Goal: Transaction & Acquisition: Purchase product/service

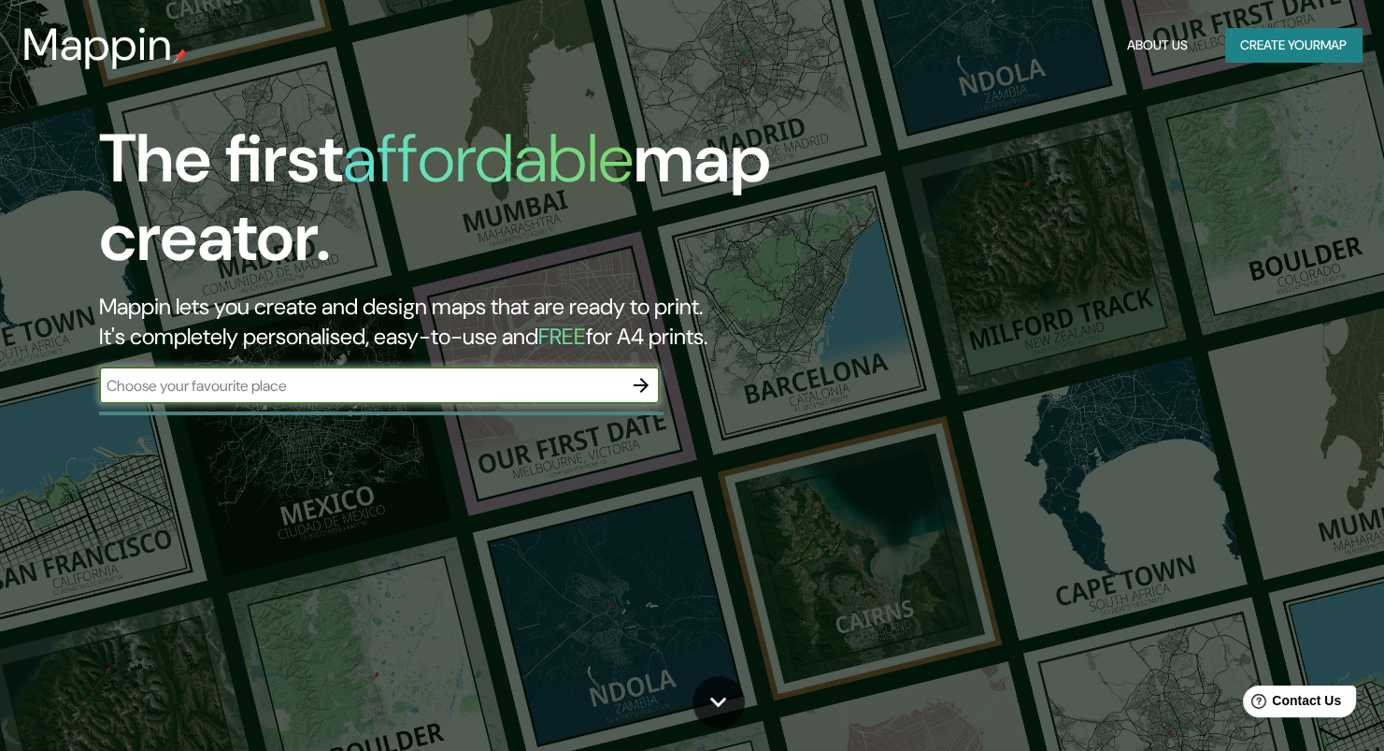
click at [476, 395] on input "text" at bounding box center [360, 385] width 523 height 21
type input "piura"
click at [644, 386] on icon "button" at bounding box center [641, 385] width 22 height 22
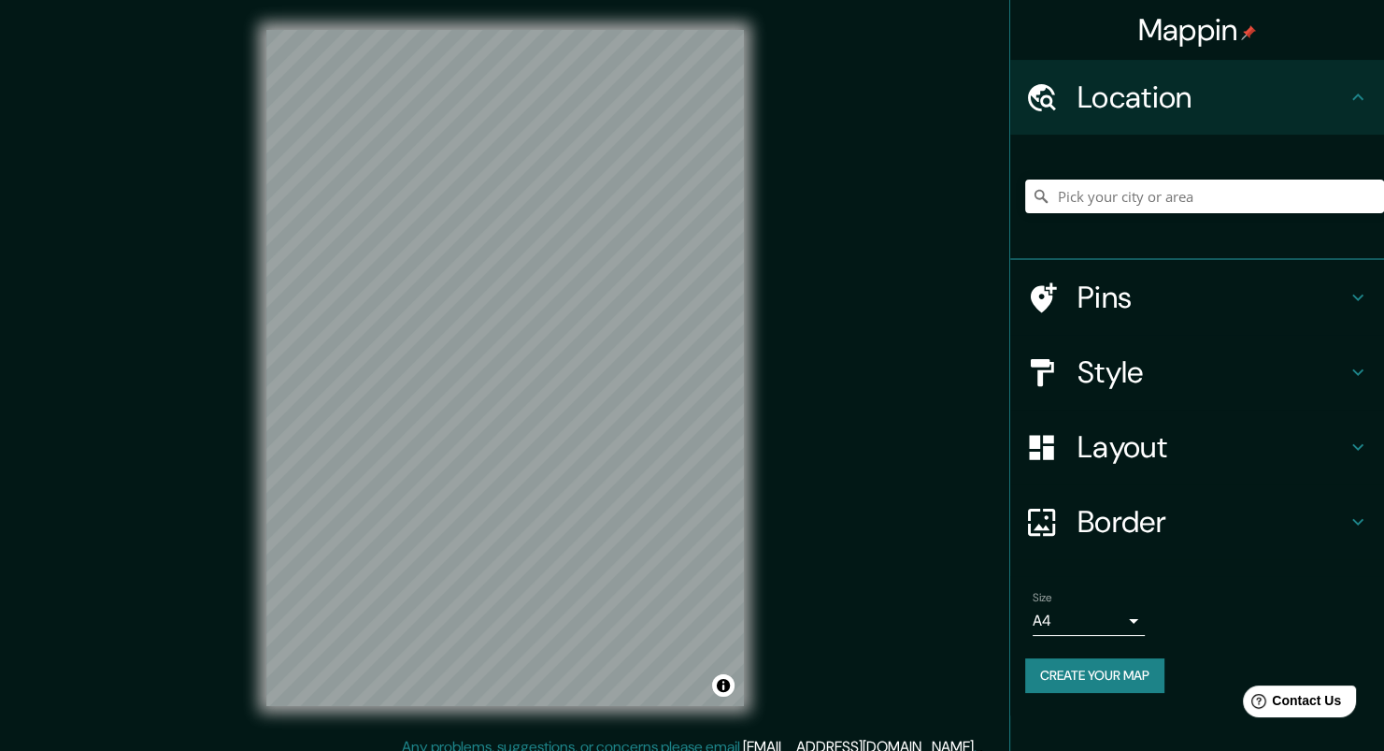
click at [1154, 362] on h4 "Style" at bounding box center [1212, 371] width 269 height 37
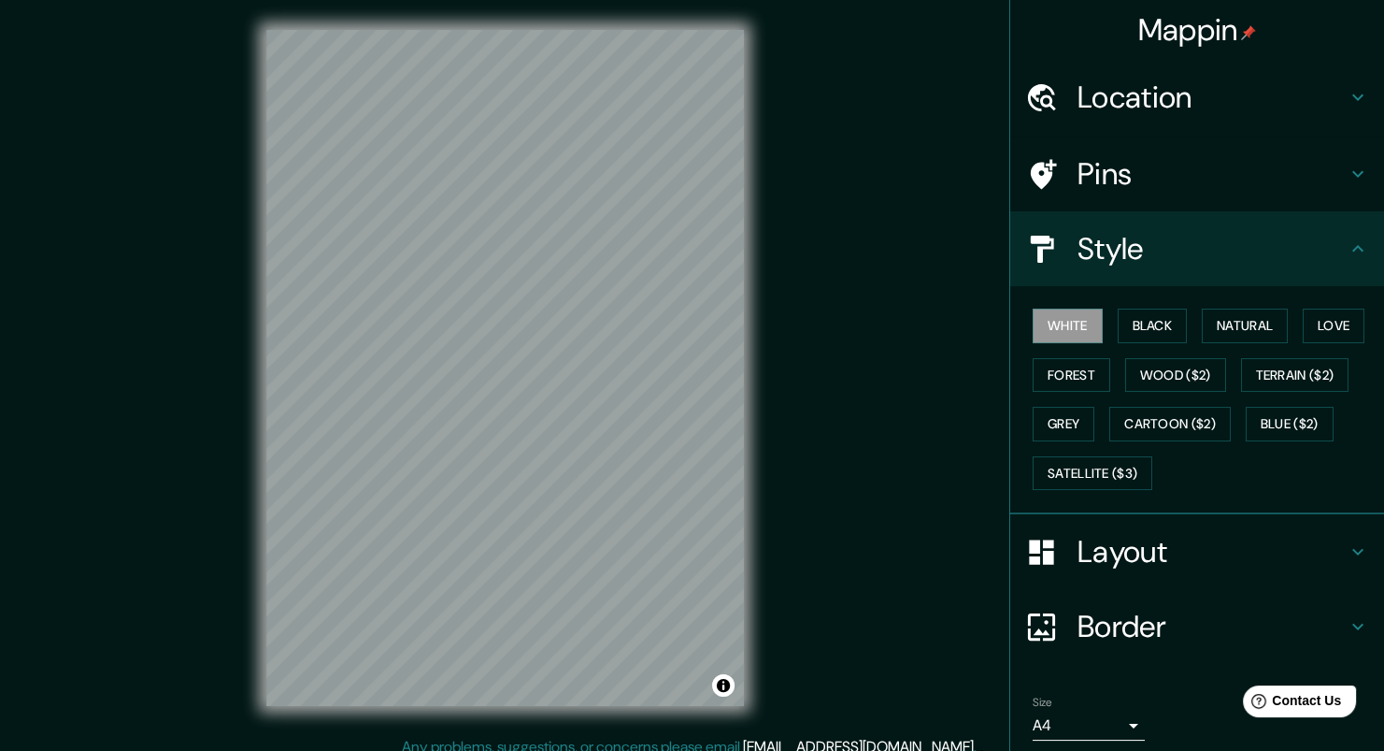
click at [1330, 263] on h4 "Style" at bounding box center [1212, 248] width 269 height 37
click at [1111, 608] on h4 "Border" at bounding box center [1212, 626] width 269 height 37
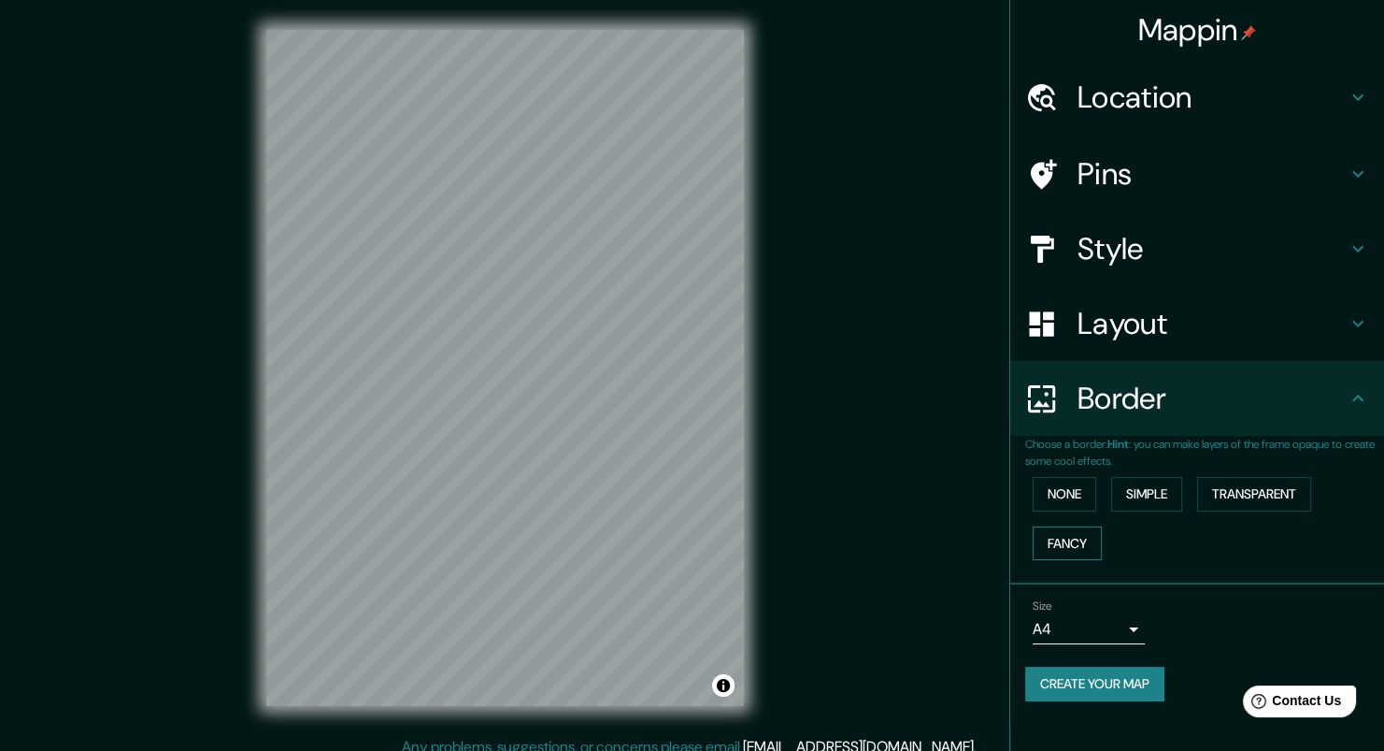
click at [1080, 537] on button "Fancy" at bounding box center [1067, 543] width 69 height 35
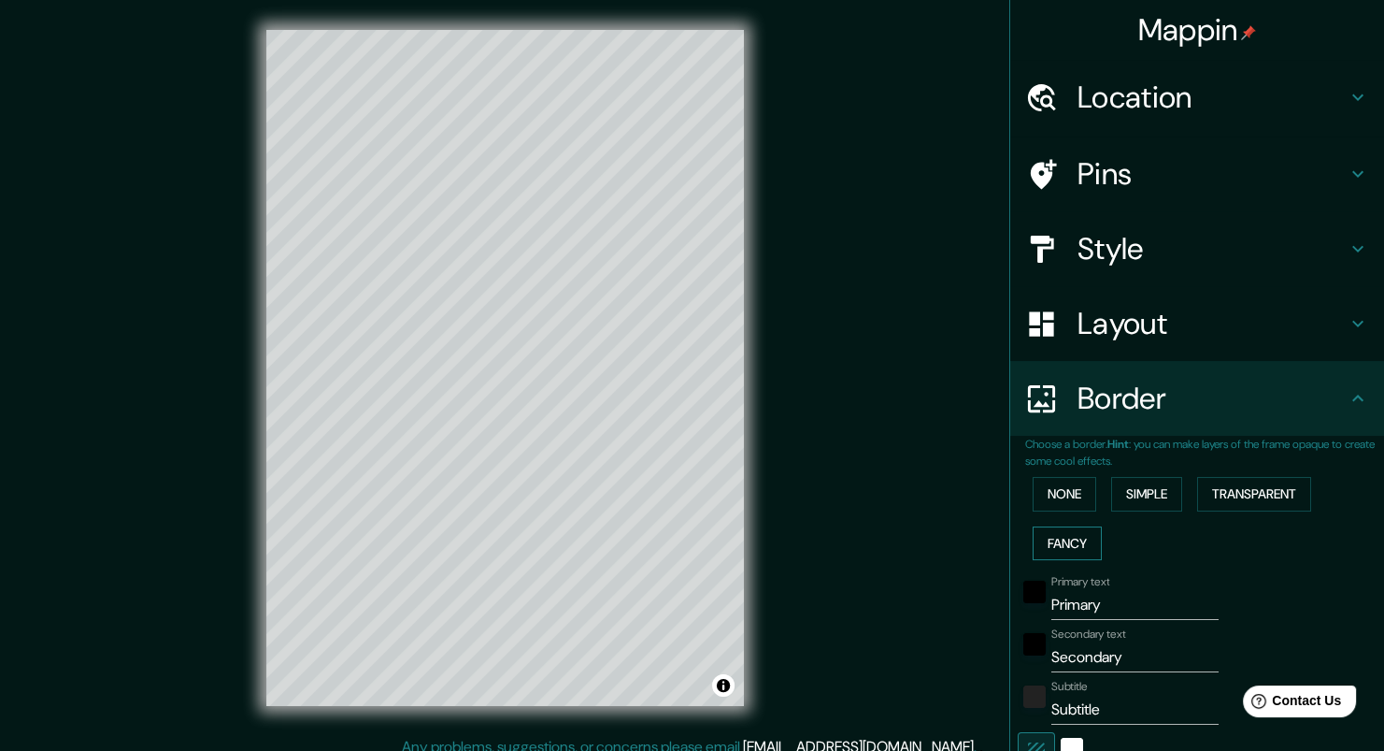
click at [1080, 537] on button "Fancy" at bounding box center [1067, 543] width 69 height 35
type input "204"
type input "41"
type input "20"
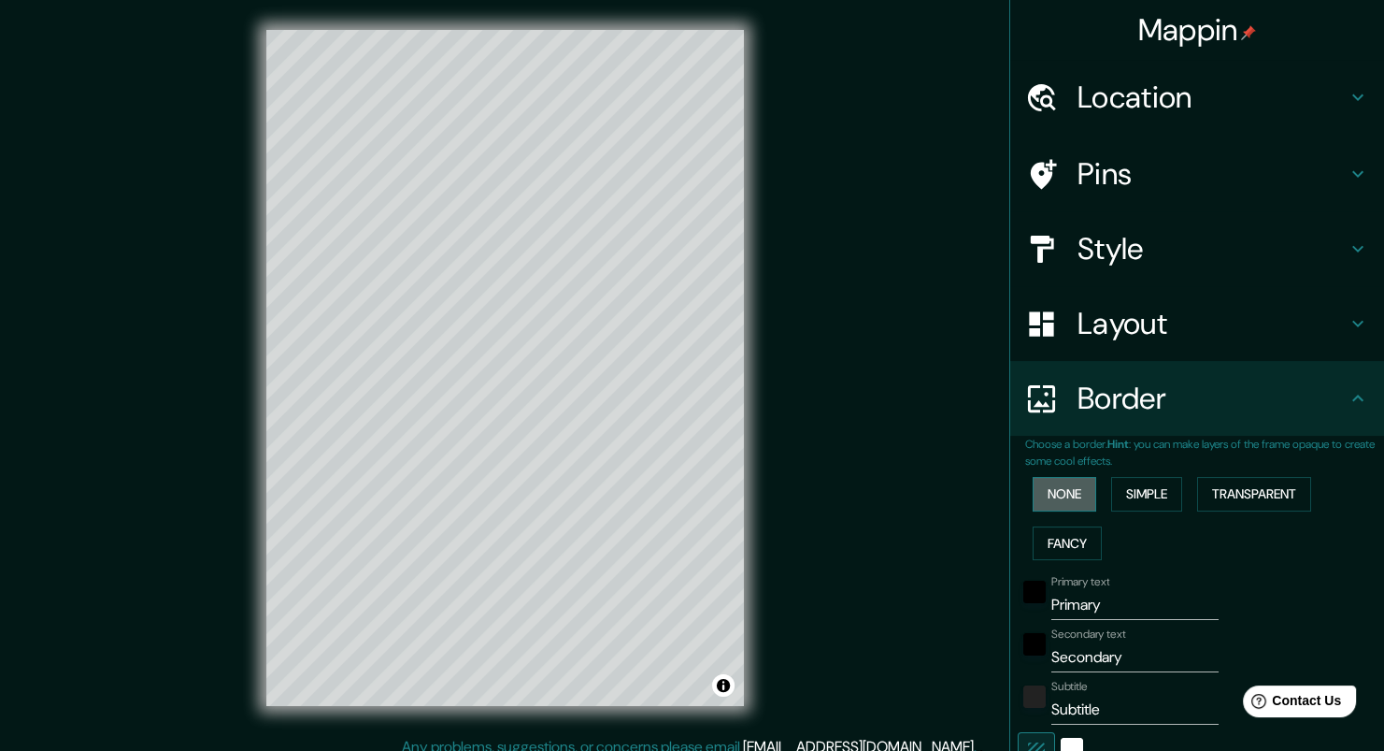
click at [1053, 500] on button "None" at bounding box center [1065, 494] width 64 height 35
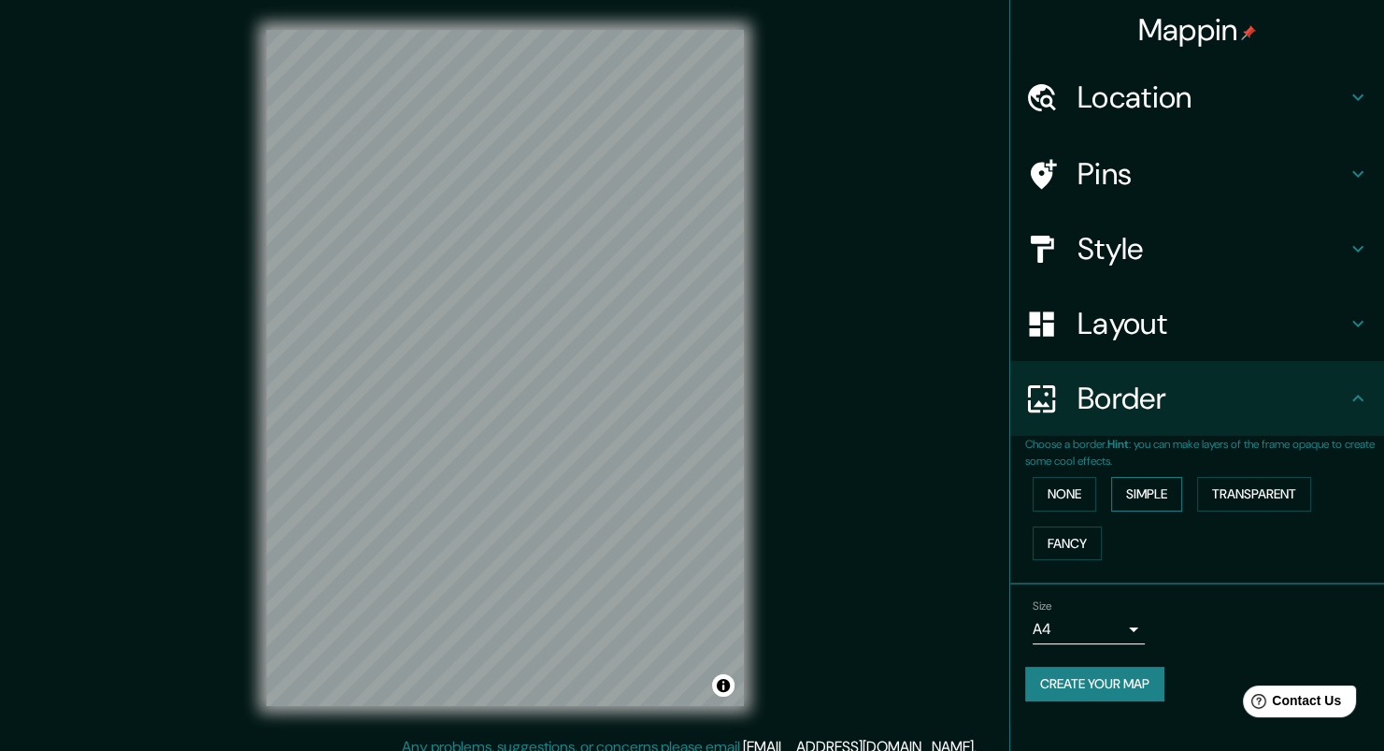
click at [1163, 493] on button "Simple" at bounding box center [1146, 494] width 71 height 35
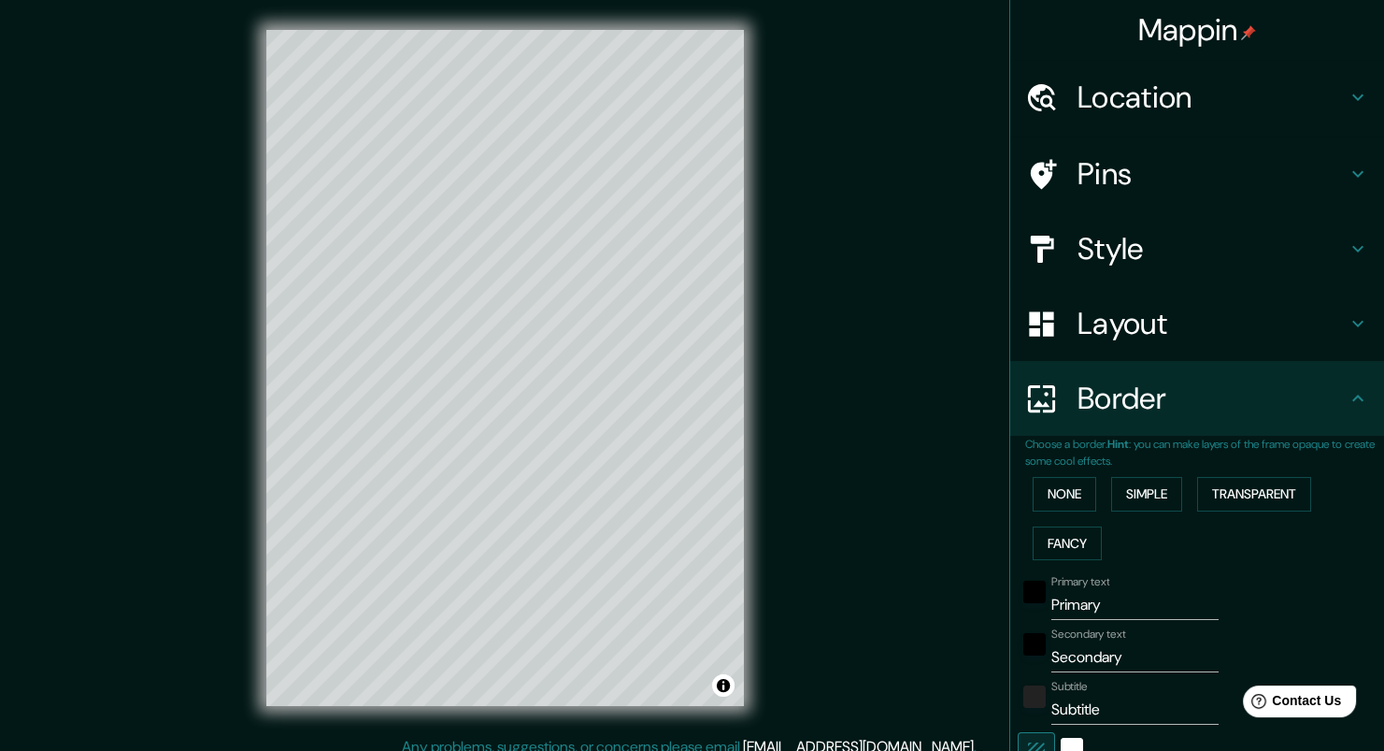
drag, startPoint x: 1276, startPoint y: 494, endPoint x: 1217, endPoint y: 520, distance: 64.4
click at [1274, 494] on button "Transparent" at bounding box center [1254, 494] width 114 height 35
click at [1060, 544] on button "Fancy" at bounding box center [1067, 543] width 69 height 35
click at [1224, 490] on button "Transparent" at bounding box center [1254, 494] width 114 height 35
drag, startPoint x: 1111, startPoint y: 608, endPoint x: 1037, endPoint y: 608, distance: 74.8
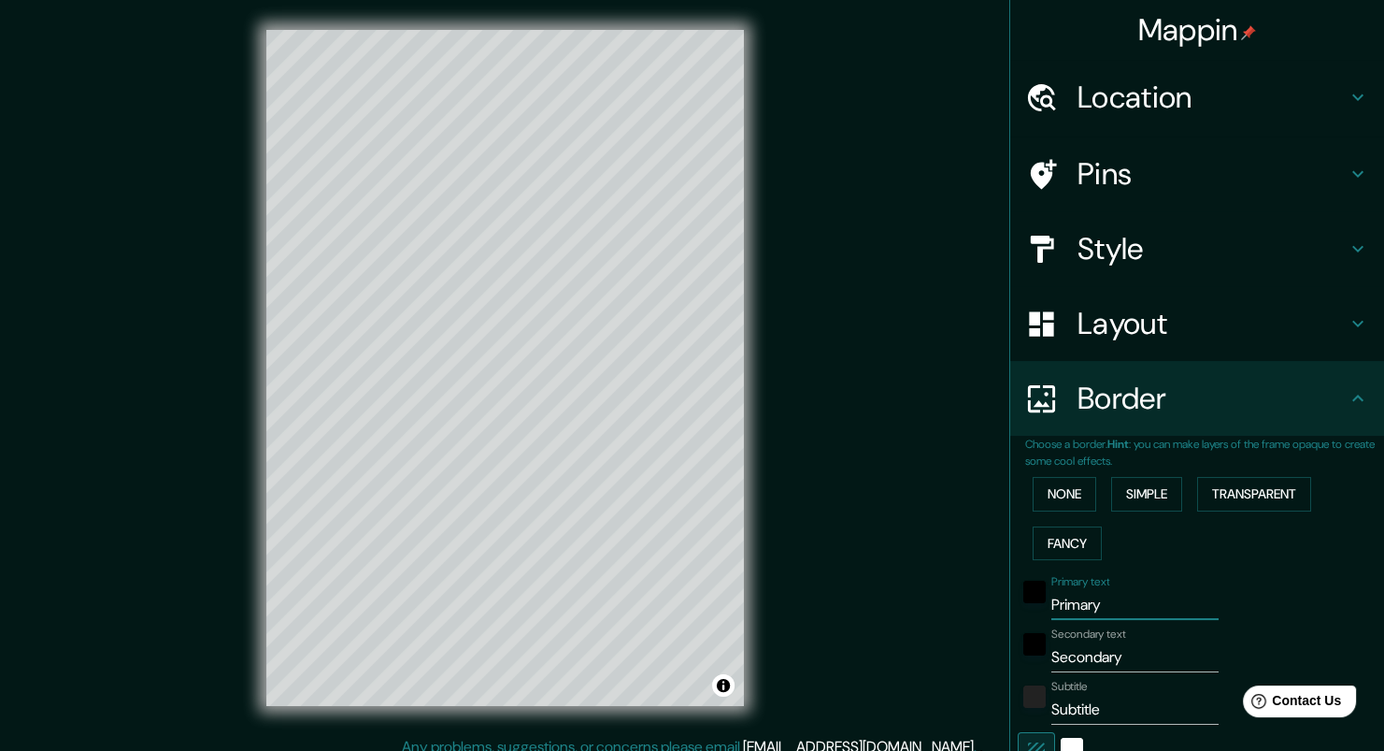
click at [1037, 608] on div "Primary text Primary" at bounding box center [1171, 597] width 307 height 45
type input "P"
type input "245"
type input "41"
type input "PI"
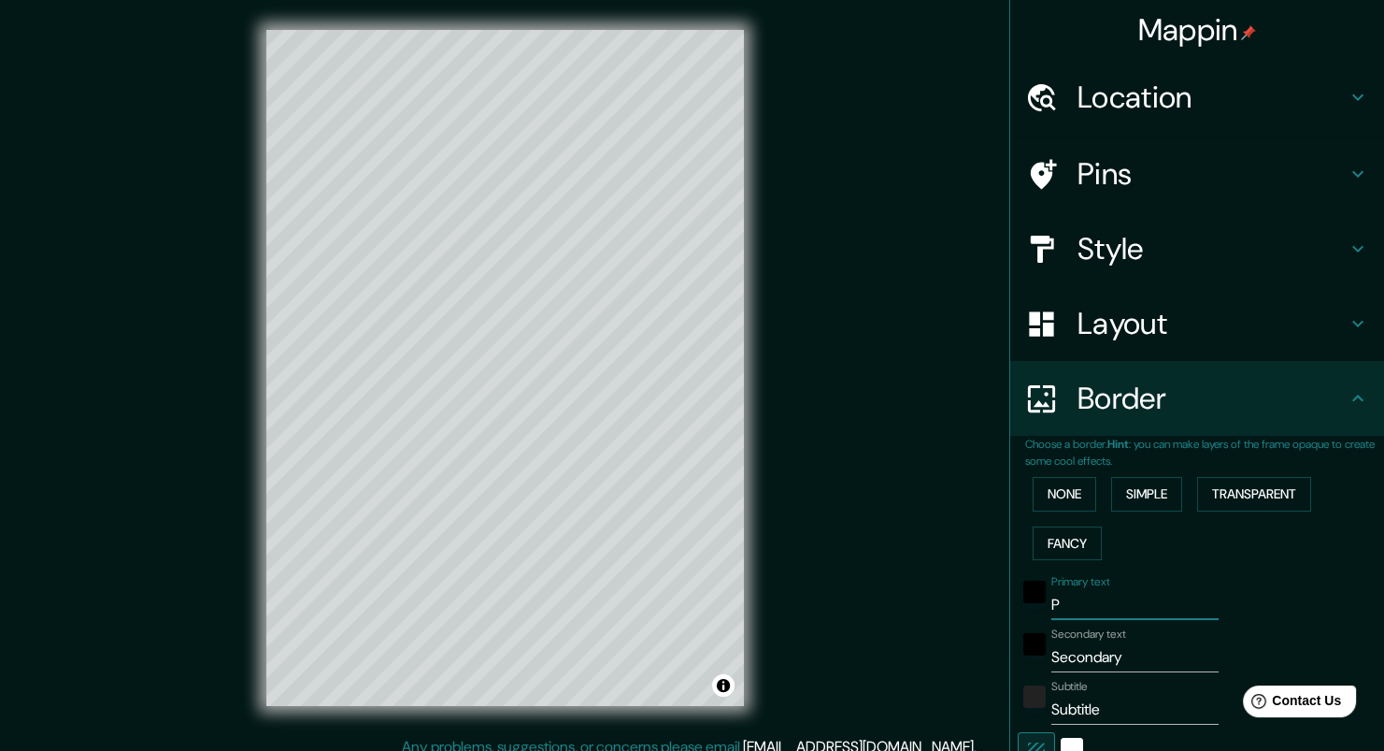
type input "245"
type input "41"
type input "PIR"
type input "245"
type input "41"
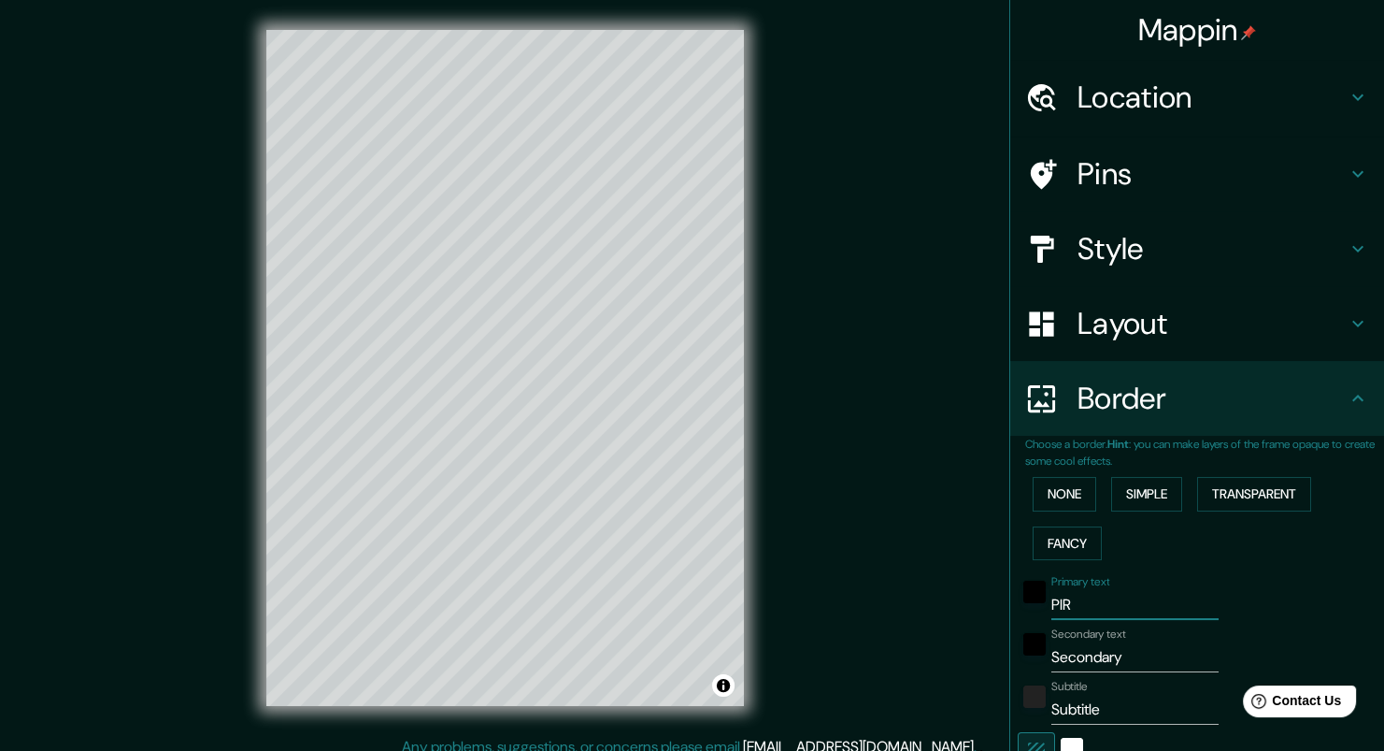
type input "PI"
type input "245"
type input "41"
type input "PIU"
type input "245"
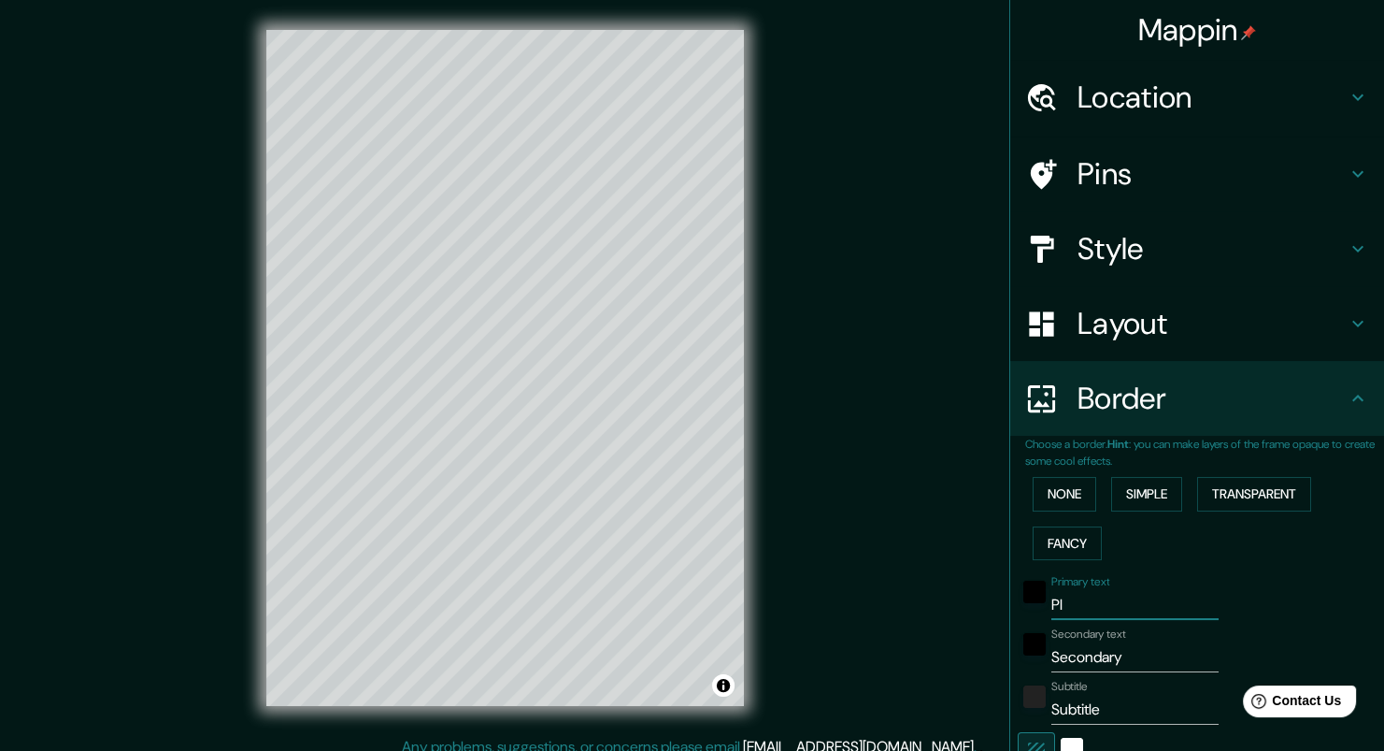
type input "41"
type input "PIUR"
type input "245"
type input "41"
type input "PIURA"
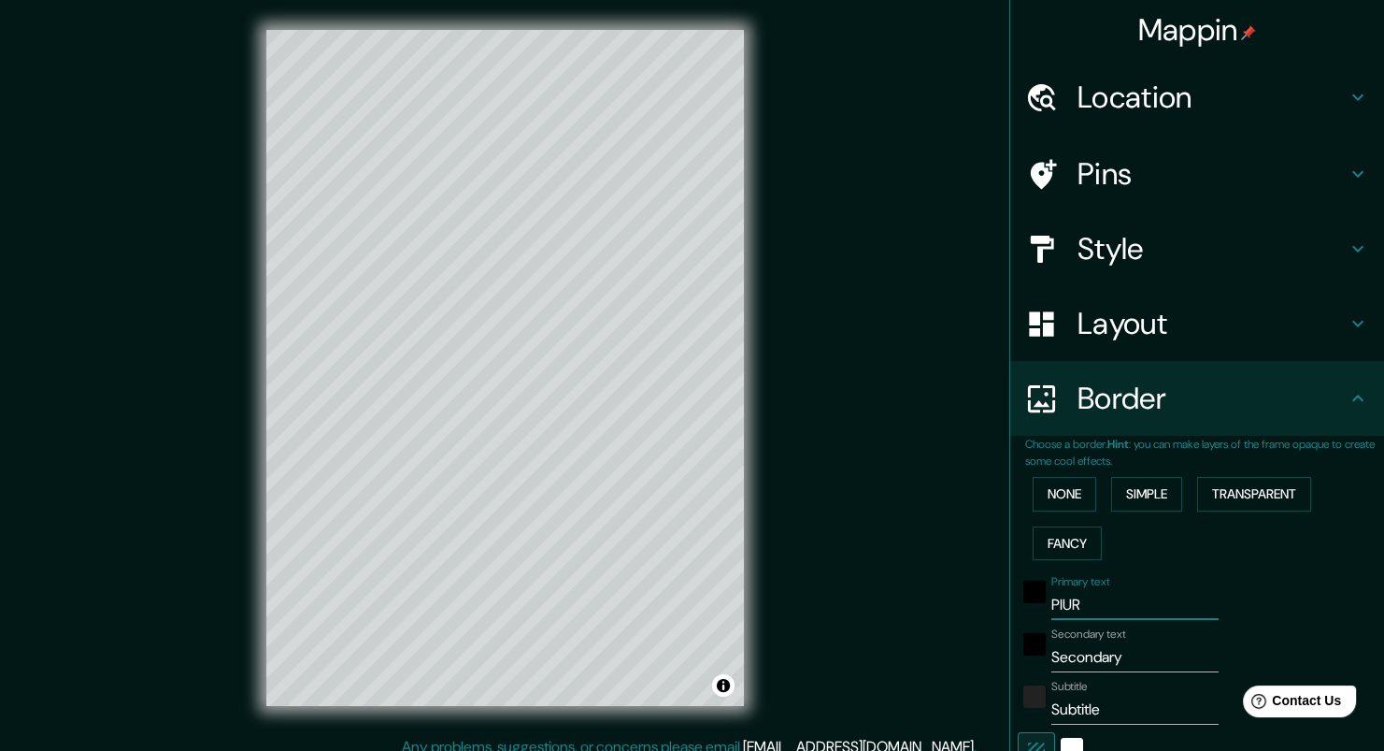
type input "245"
type input "41"
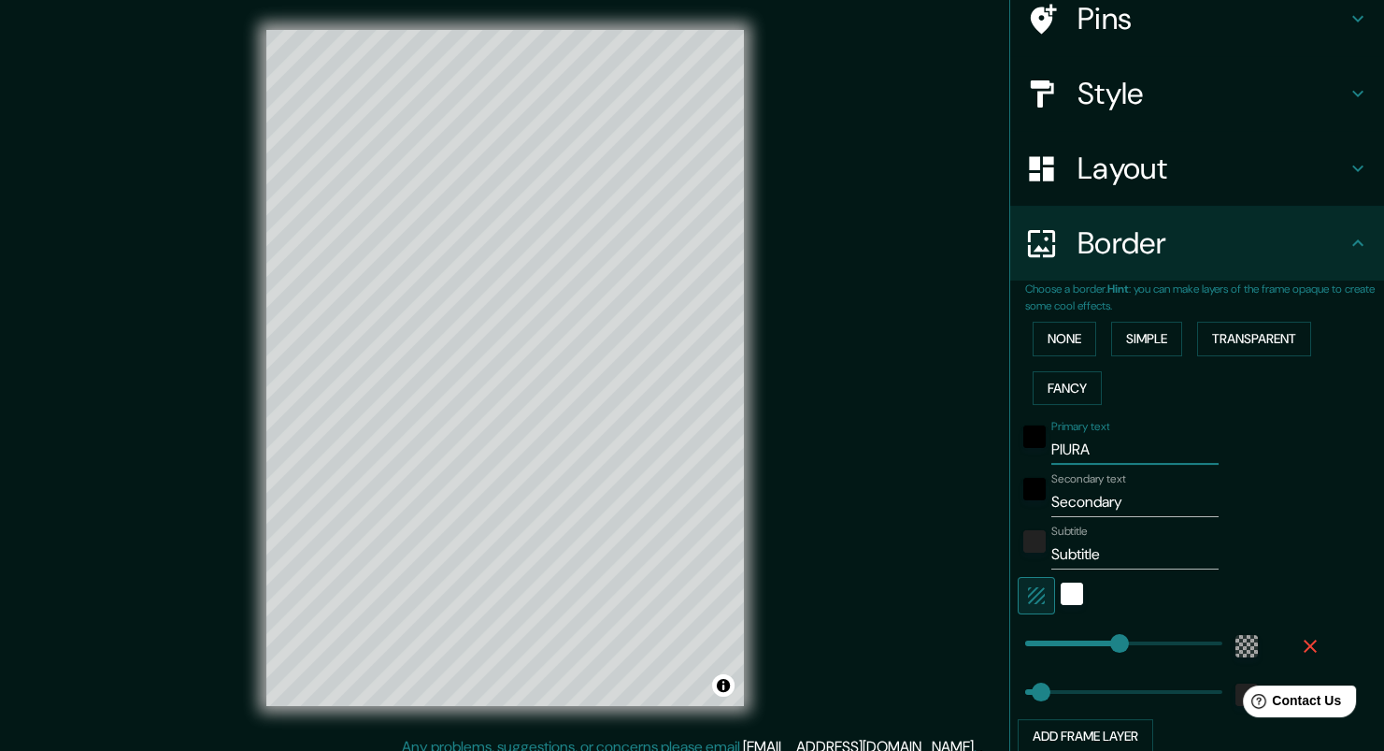
type input "245"
type input "PIURA"
type input "171"
drag, startPoint x: 1095, startPoint y: 642, endPoint x: 1078, endPoint y: 642, distance: 17.8
type input "41"
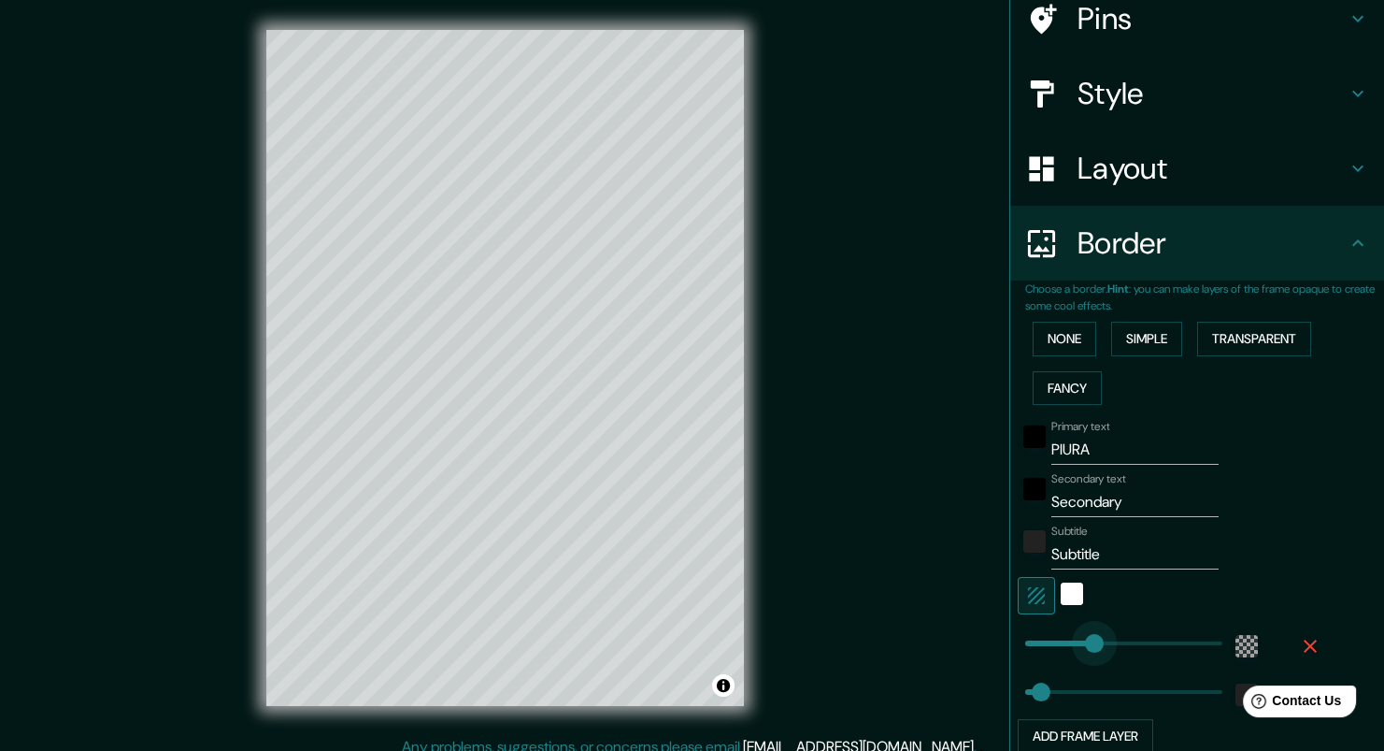
type input "186"
type input "120"
drag, startPoint x: 1029, startPoint y: 698, endPoint x: 1058, endPoint y: 704, distance: 29.5
type input "0"
drag, startPoint x: 1053, startPoint y: 698, endPoint x: 1007, endPoint y: 690, distance: 47.5
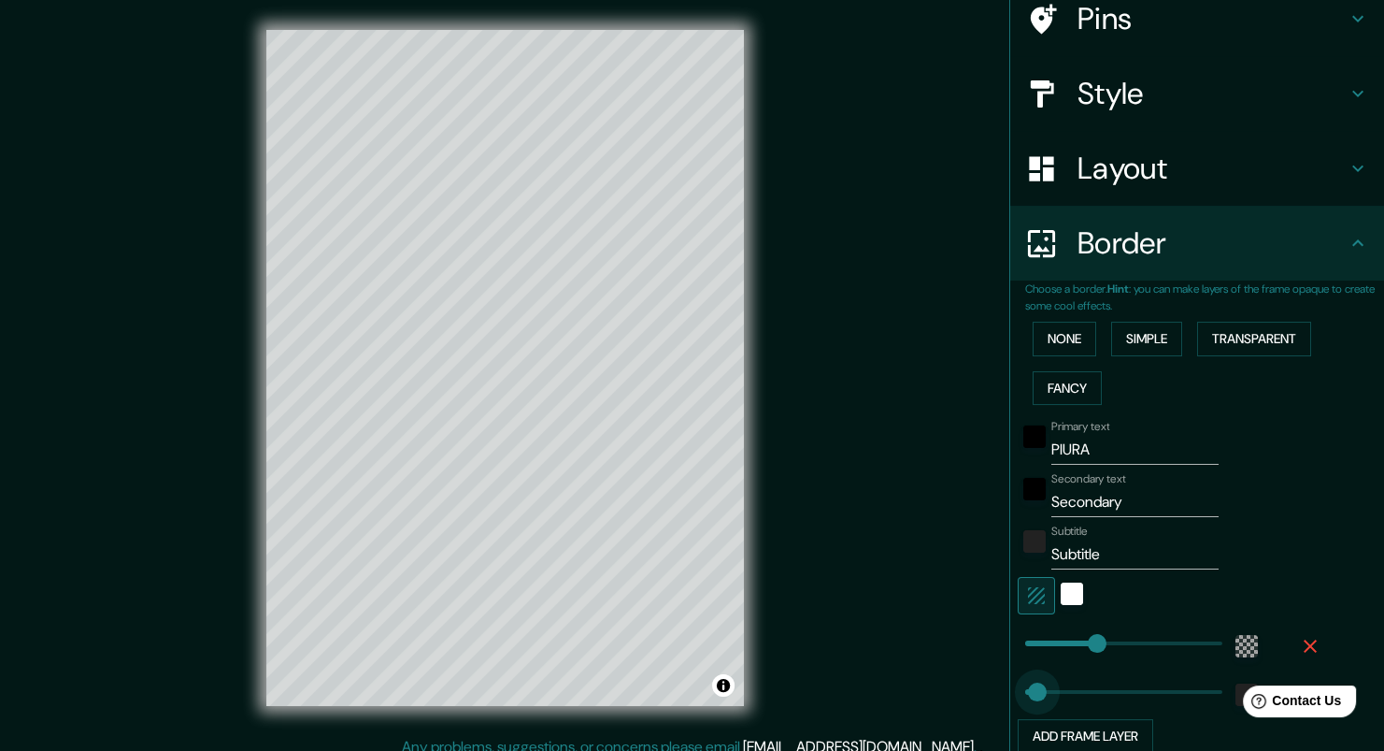
type input "43"
drag, startPoint x: 1015, startPoint y: 688, endPoint x: 1028, endPoint y: 688, distance: 13.1
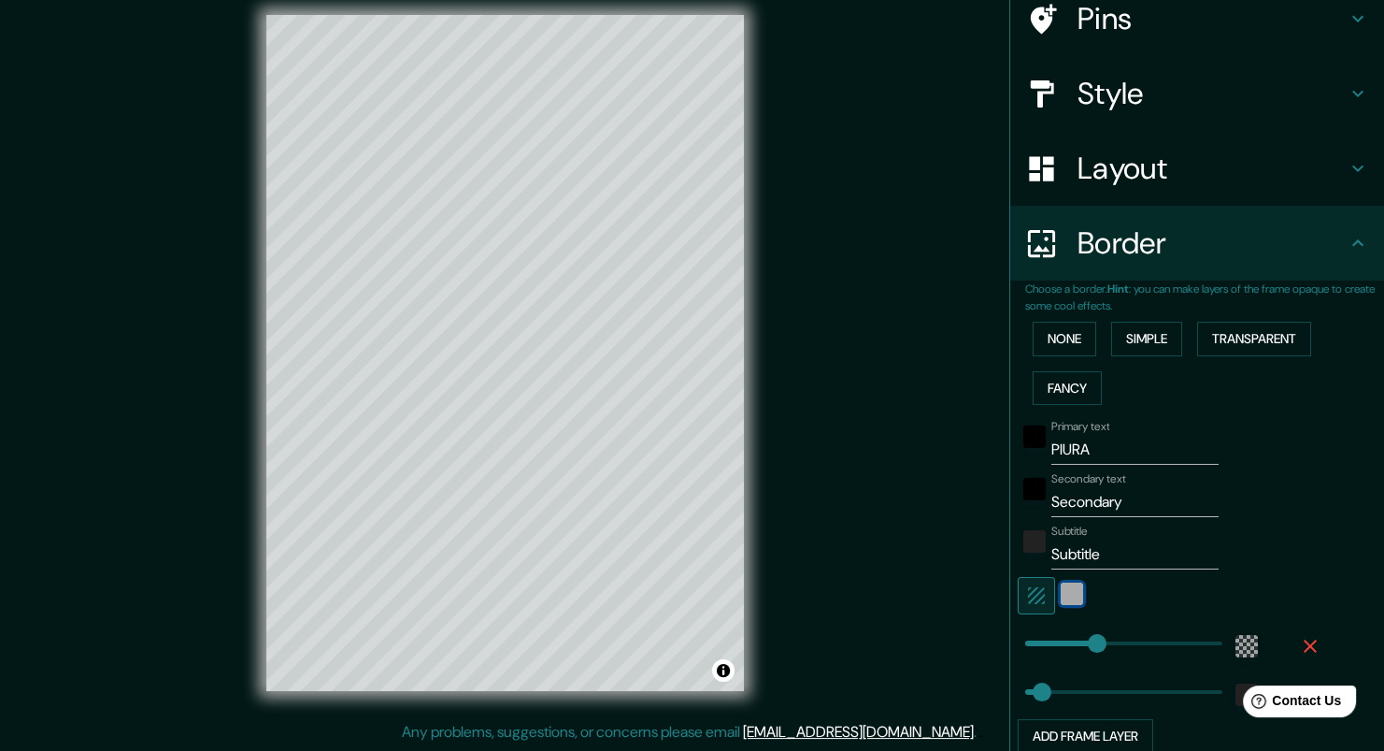
click at [1061, 600] on div "white" at bounding box center [1072, 593] width 22 height 22
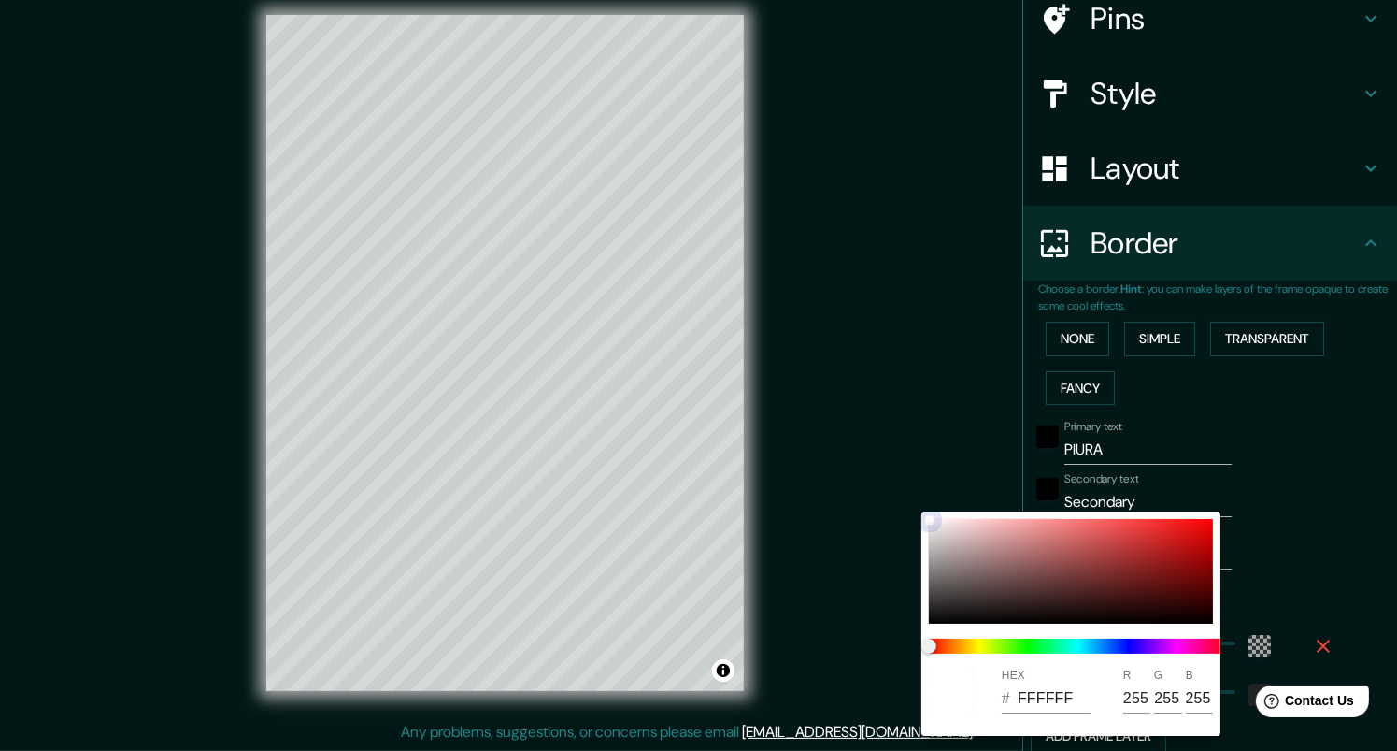
type input "532929"
type input "83"
type input "41"
click at [1073, 589] on div at bounding box center [1071, 571] width 284 height 105
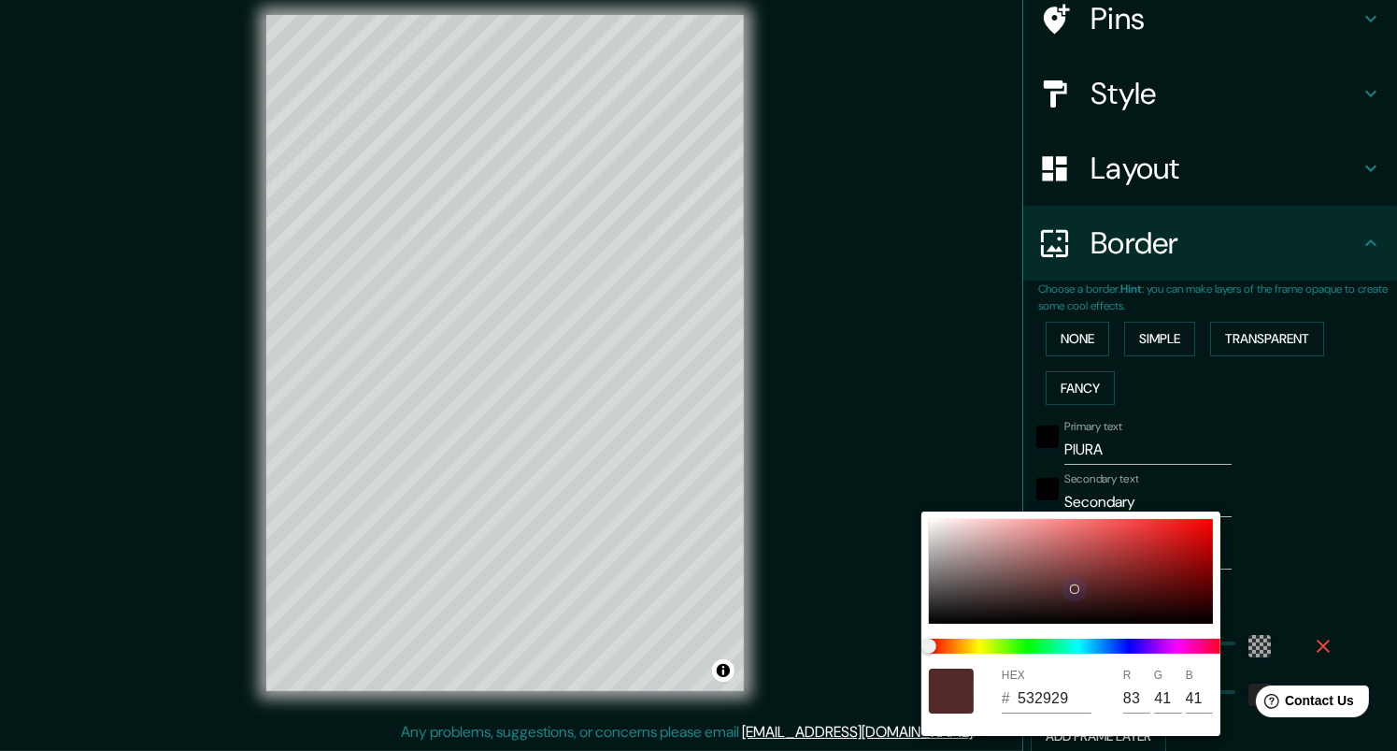
type input "B18080"
type input "177"
type input "128"
drag, startPoint x: 940, startPoint y: 511, endPoint x: 881, endPoint y: 480, distance: 66.5
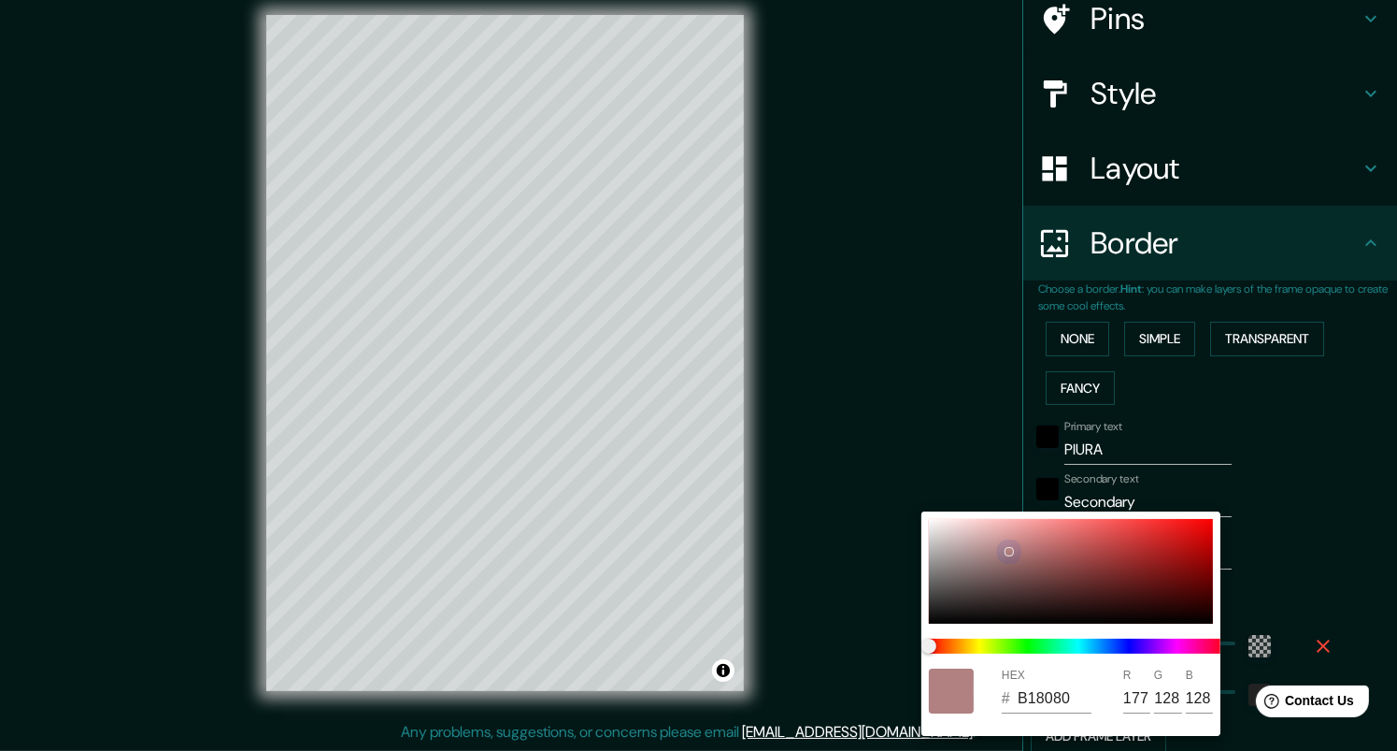
click at [881, 480] on div "HEX # B18080 R 177 G 128 B 128" at bounding box center [698, 375] width 1397 height 751
type input "C3A7A7"
type input "195"
type input "167"
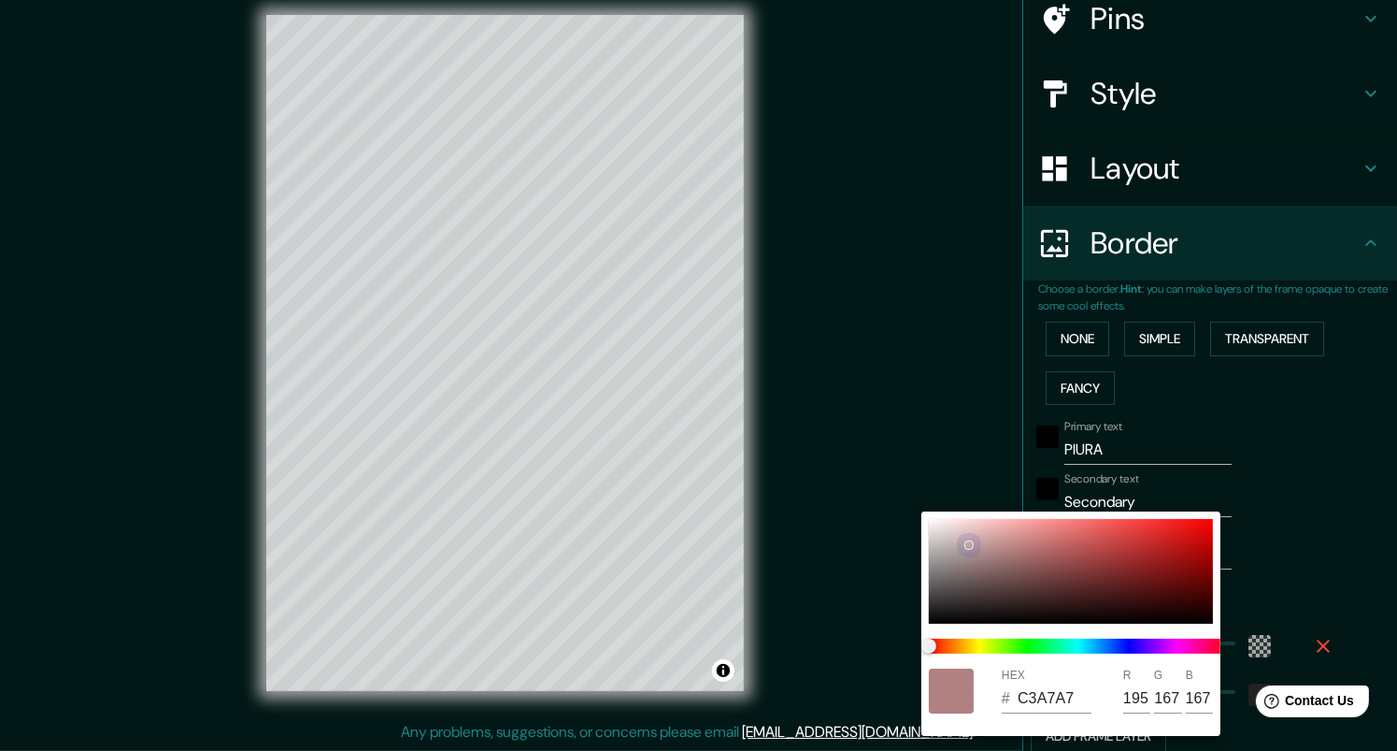
type input "C3A8A8"
type input "168"
type input "DACACA"
type input "218"
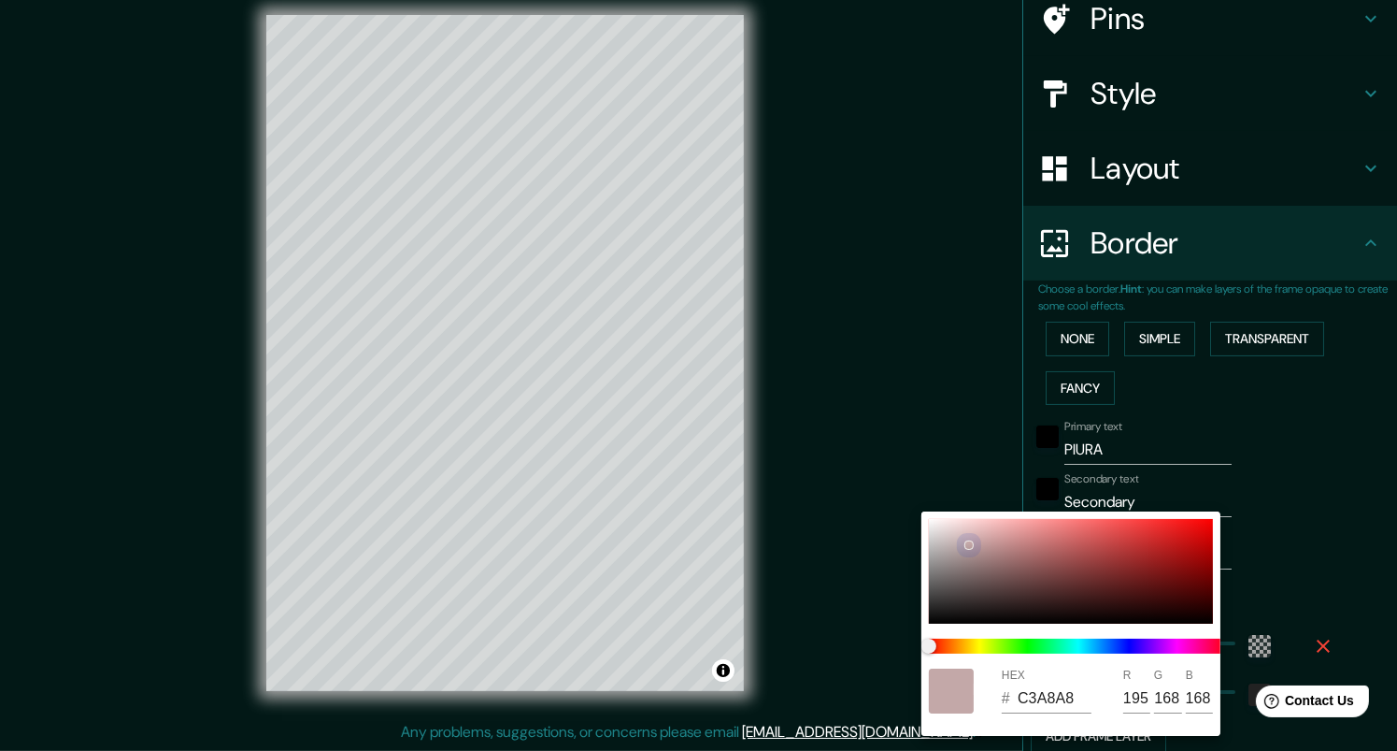
type input "202"
drag, startPoint x: 1004, startPoint y: 552, endPoint x: 857, endPoint y: 478, distance: 164.7
click at [861, 481] on div "HEX # DACACA R 218 G 202 B 202" at bounding box center [698, 375] width 1397 height 751
type input "E3E0E0"
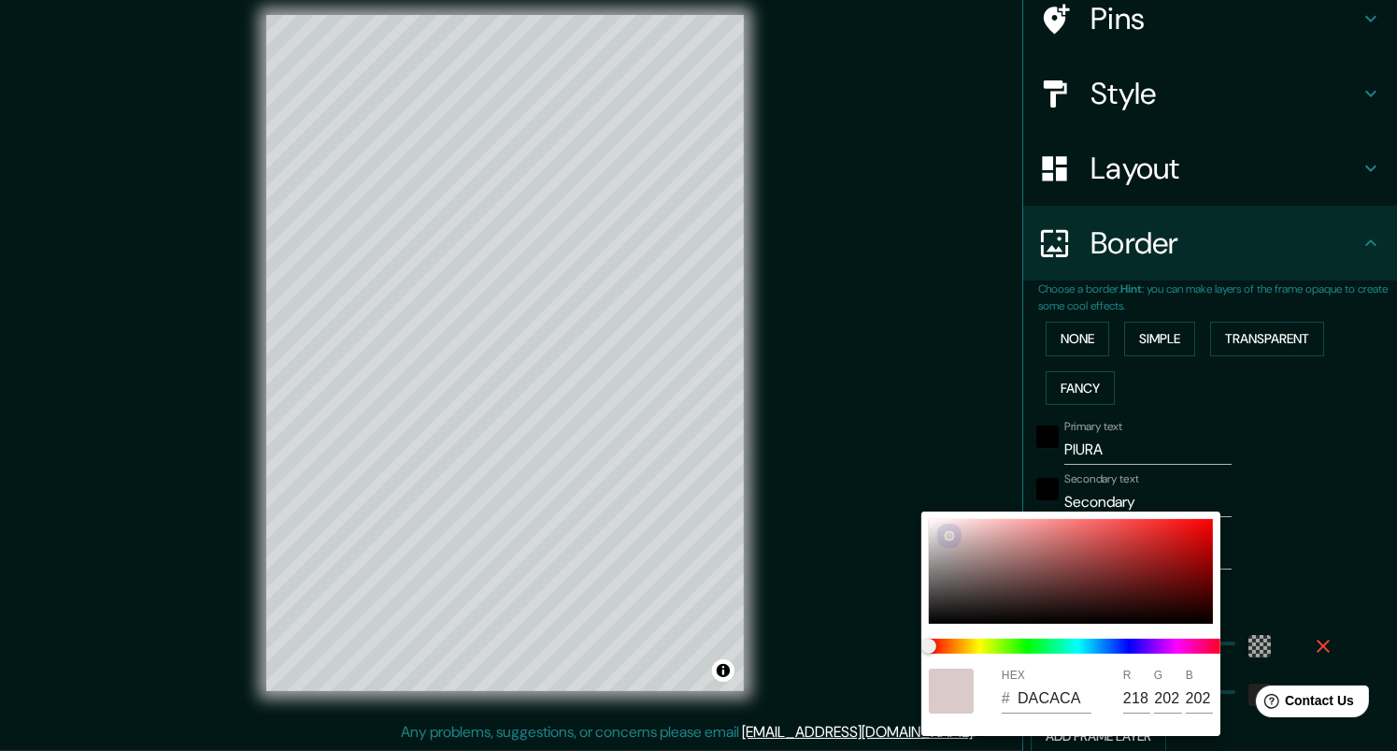
type input "227"
type input "224"
drag, startPoint x: 946, startPoint y: 537, endPoint x: 889, endPoint y: 478, distance: 82.6
click at [889, 478] on div "HEX # E3E0E0 R 227 G 224 B 224" at bounding box center [698, 375] width 1397 height 751
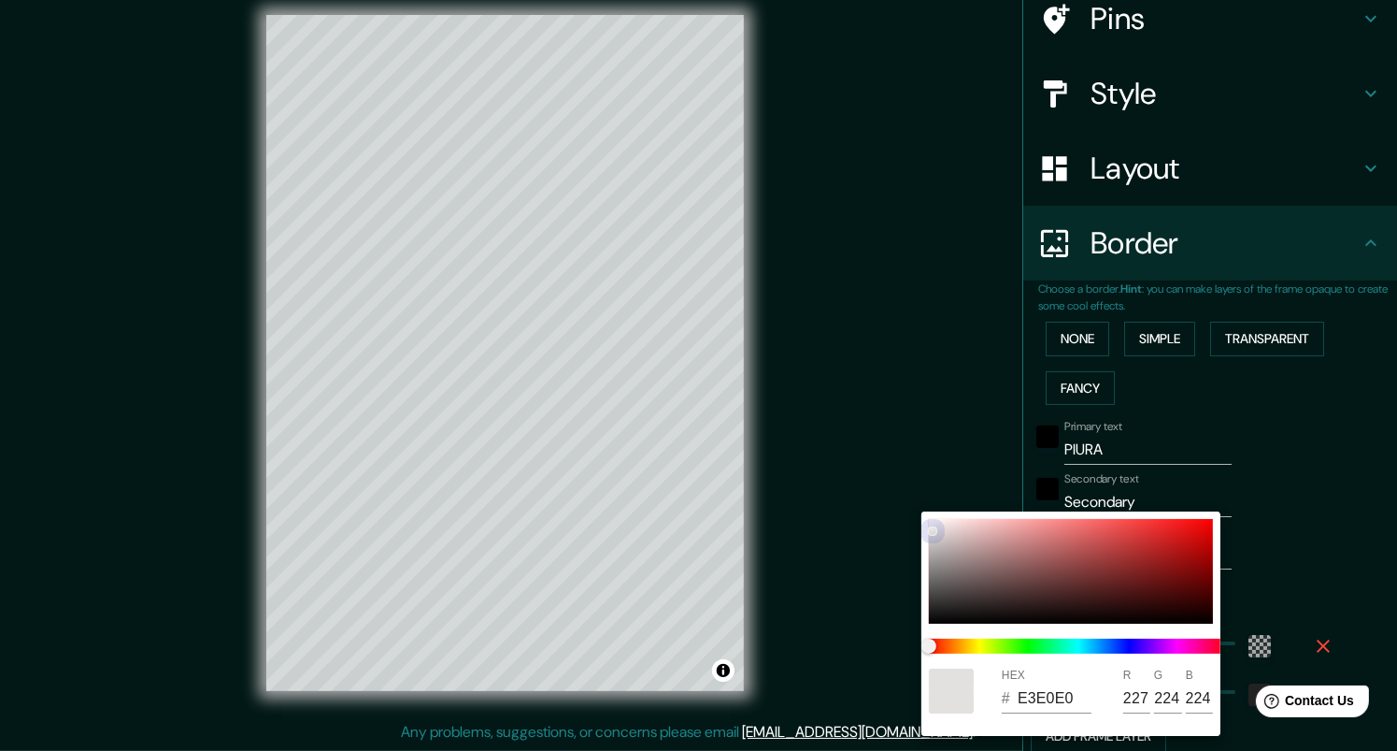
drag, startPoint x: 934, startPoint y: 530, endPoint x: 936, endPoint y: 491, distance: 39.3
click at [935, 490] on div "HEX # E3E0E0 R 227 G 224 B 224" at bounding box center [698, 375] width 1397 height 751
type input "FFF2F2"
type input "255"
type input "242"
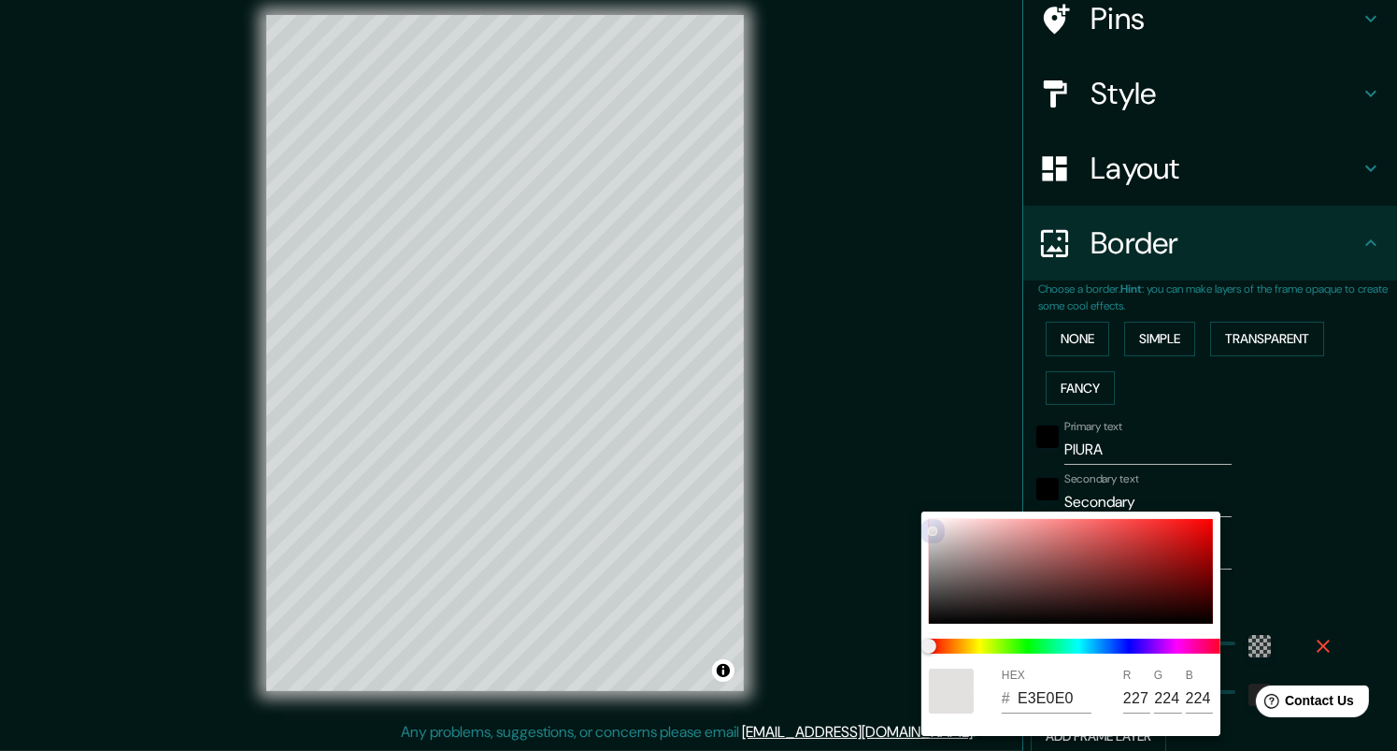
type input "242"
drag, startPoint x: 934, startPoint y: 526, endPoint x: 908, endPoint y: 500, distance: 37.0
click at [908, 500] on div "HEX # FFF2F2 R 255 G 242 B 242" at bounding box center [698, 375] width 1397 height 751
drag, startPoint x: 944, startPoint y: 515, endPoint x: 932, endPoint y: 518, distance: 12.5
click at [932, 518] on div "HEX # FFF2F2 R 255 G 242 B 242" at bounding box center [1071, 623] width 299 height 224
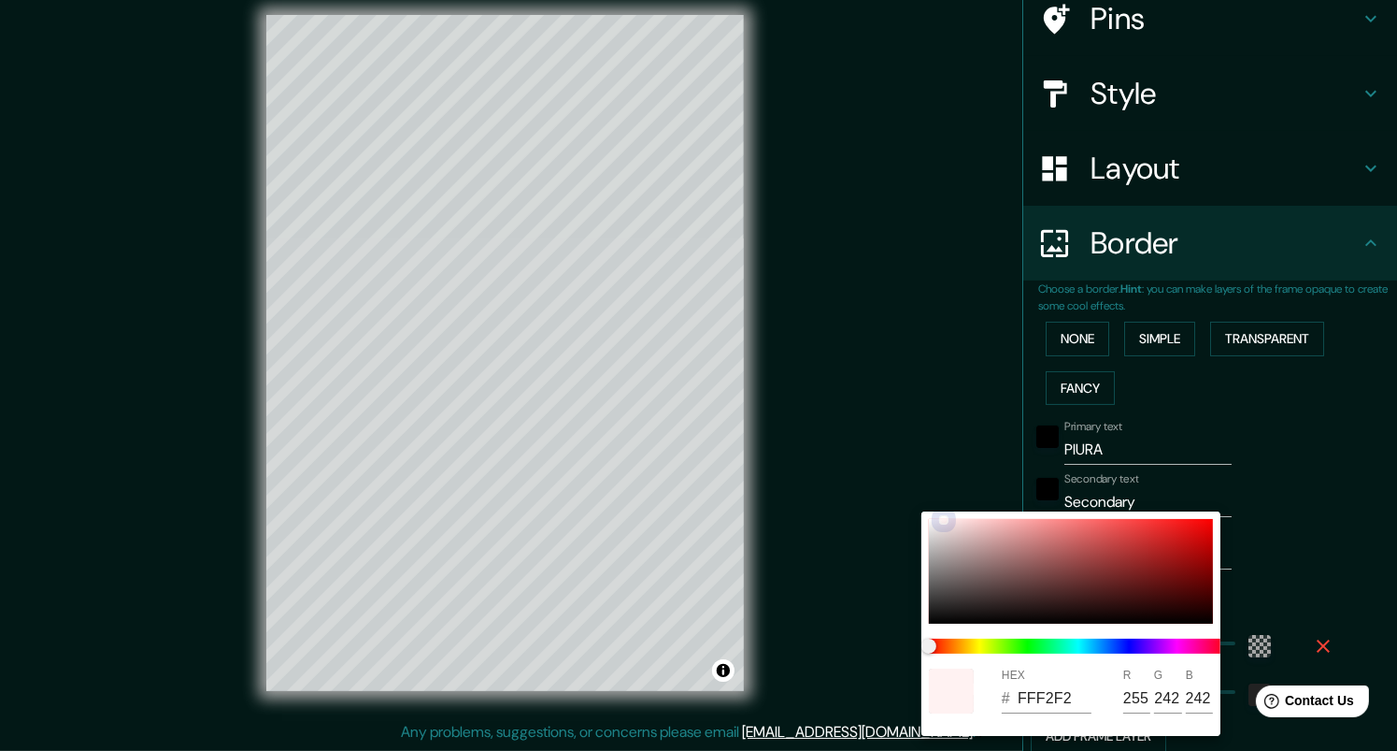
click at [935, 527] on div at bounding box center [1071, 571] width 284 height 105
type input "EAE6E6"
type input "234"
type input "230"
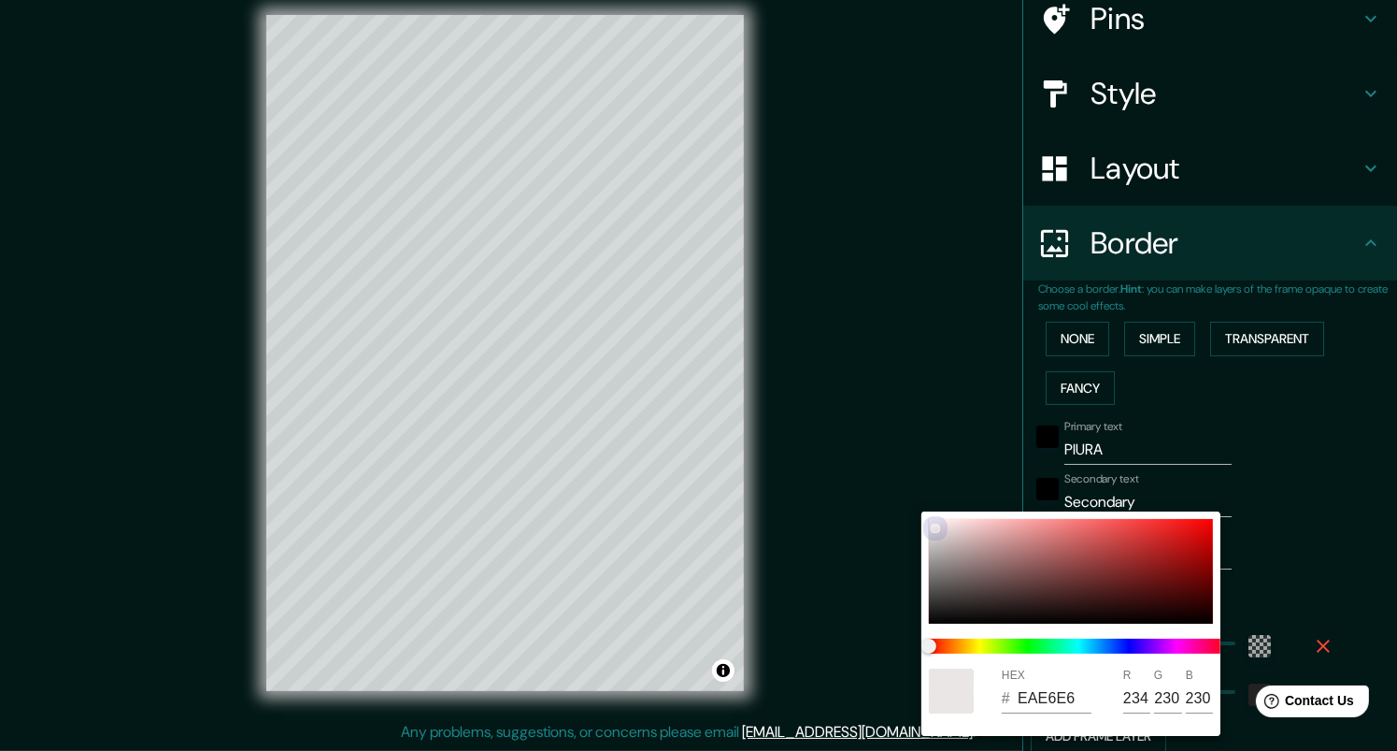
type input "F6F3F3"
type input "246"
type input "243"
drag, startPoint x: 934, startPoint y: 527, endPoint x: 926, endPoint y: 509, distance: 19.3
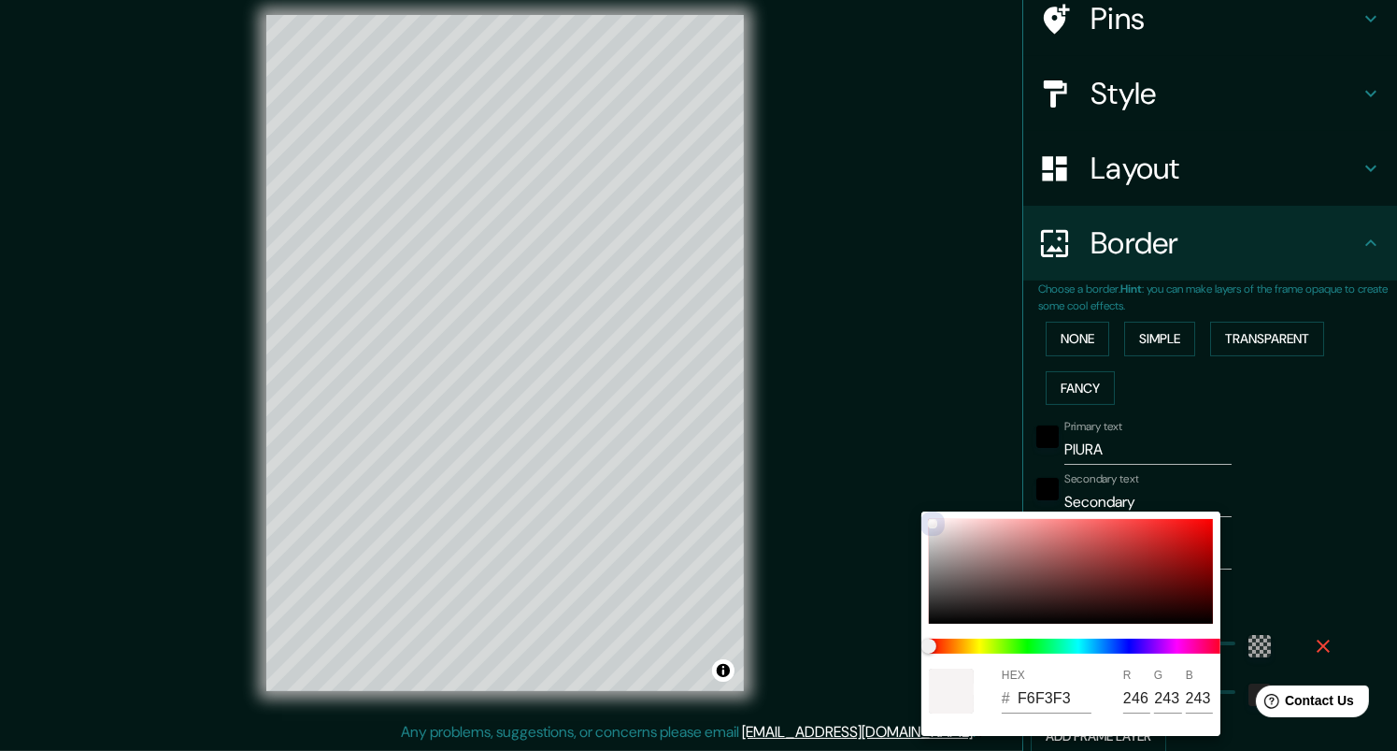
click at [926, 509] on div "HEX # F6F3F3 R 246 G 243 B 243" at bounding box center [698, 375] width 1397 height 751
click at [1304, 429] on div at bounding box center [698, 375] width 1397 height 751
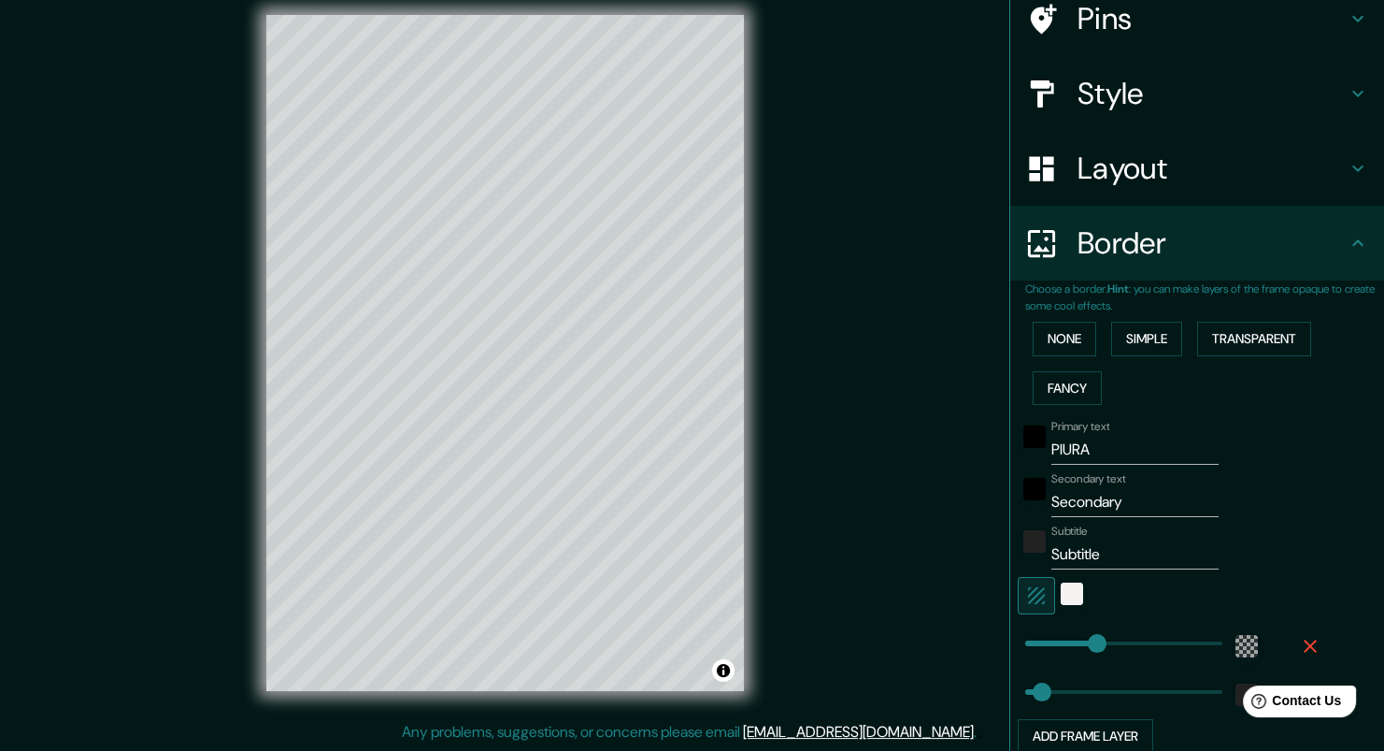
click at [1035, 594] on button "button" at bounding box center [1036, 595] width 37 height 37
drag, startPoint x: 1156, startPoint y: 451, endPoint x: 994, endPoint y: 463, distance: 163.0
click at [994, 463] on div "Mappin Location Pins Style Layout Border Choose a border. Hint : you can make l…" at bounding box center [692, 367] width 1384 height 765
type input "talara"
drag, startPoint x: 1120, startPoint y: 499, endPoint x: 1027, endPoint y: 507, distance: 92.8
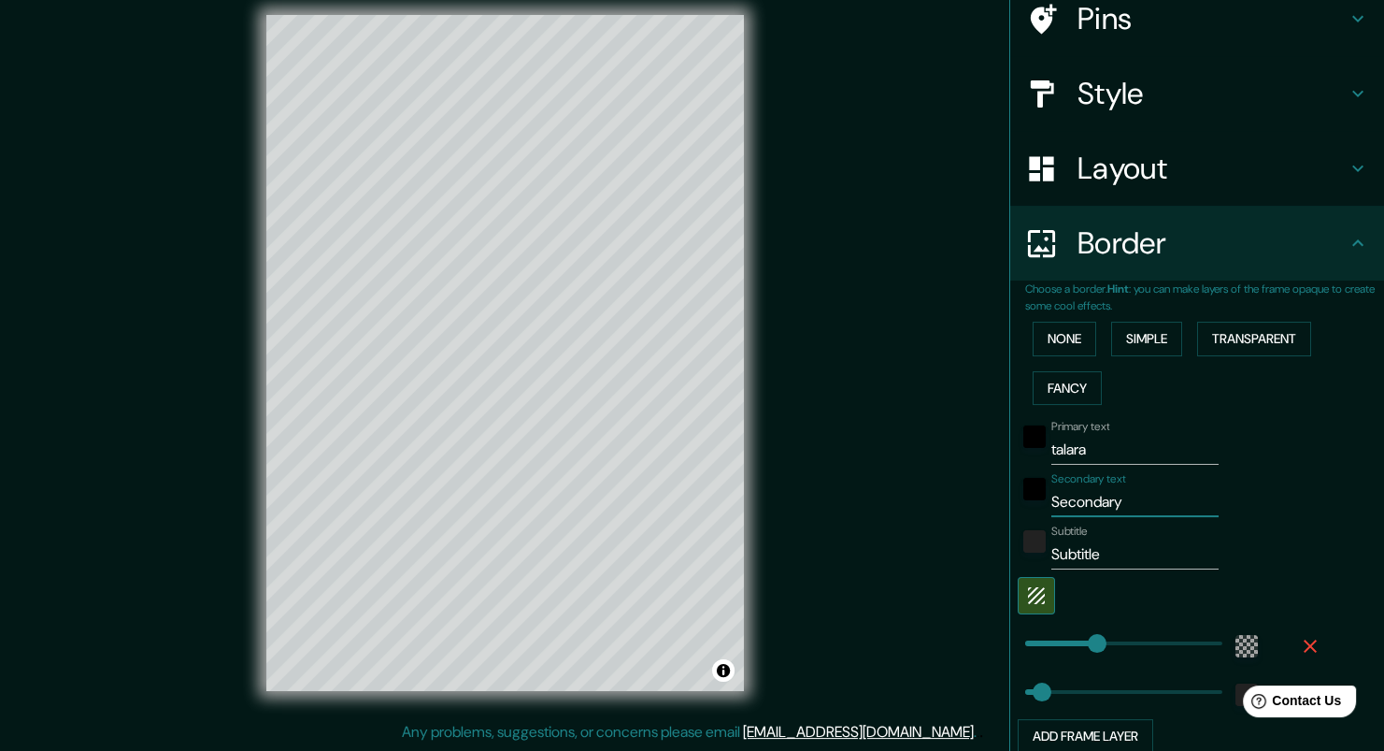
click at [1027, 507] on div "Secondary text Secondary" at bounding box center [1171, 494] width 307 height 45
type input "piura"
drag, startPoint x: 1081, startPoint y: 556, endPoint x: 1016, endPoint y: 551, distance: 65.6
click at [1018, 563] on div "Subtitle Subtitle" at bounding box center [1171, 546] width 307 height 45
type input "p"
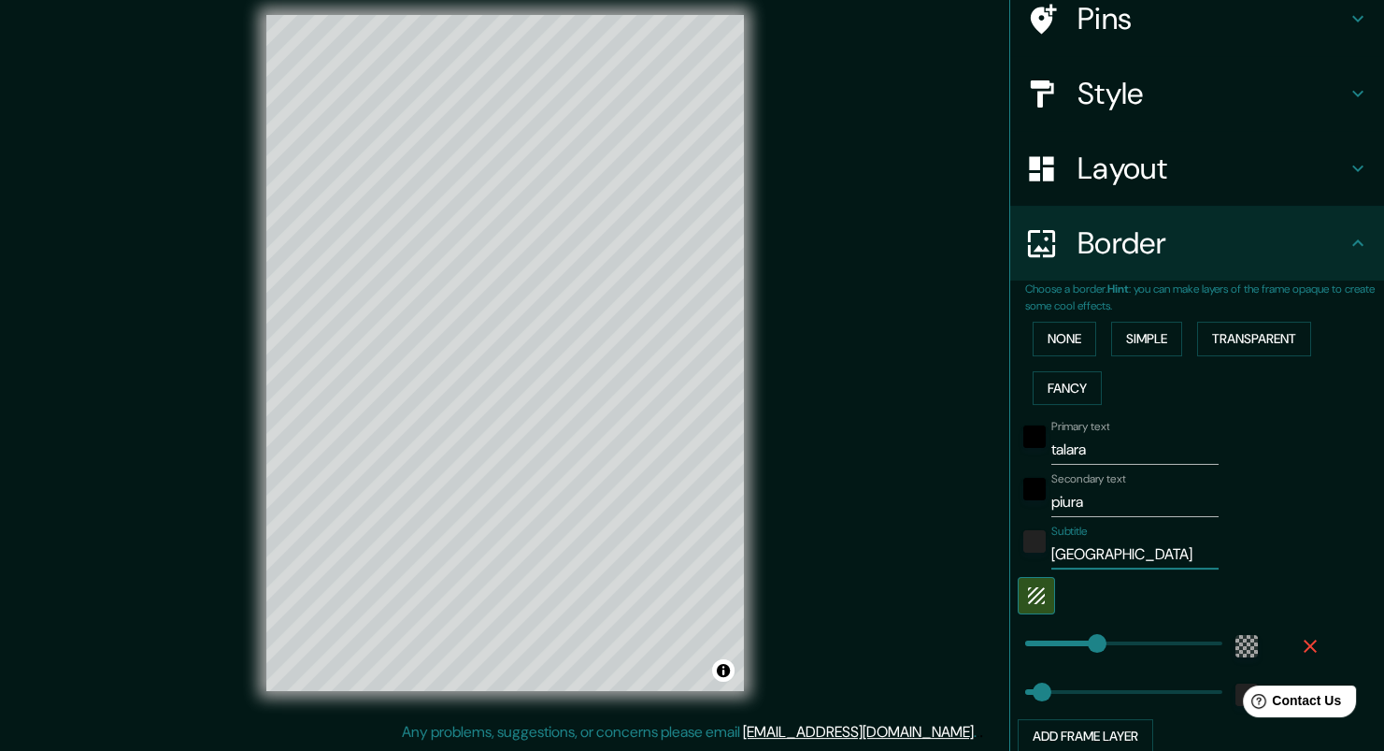
type input "[GEOGRAPHIC_DATA]"
click at [1033, 584] on icon "button" at bounding box center [1036, 595] width 22 height 22
type input "120"
drag, startPoint x: 1078, startPoint y: 644, endPoint x: 1058, endPoint y: 650, distance: 20.4
type input "48"
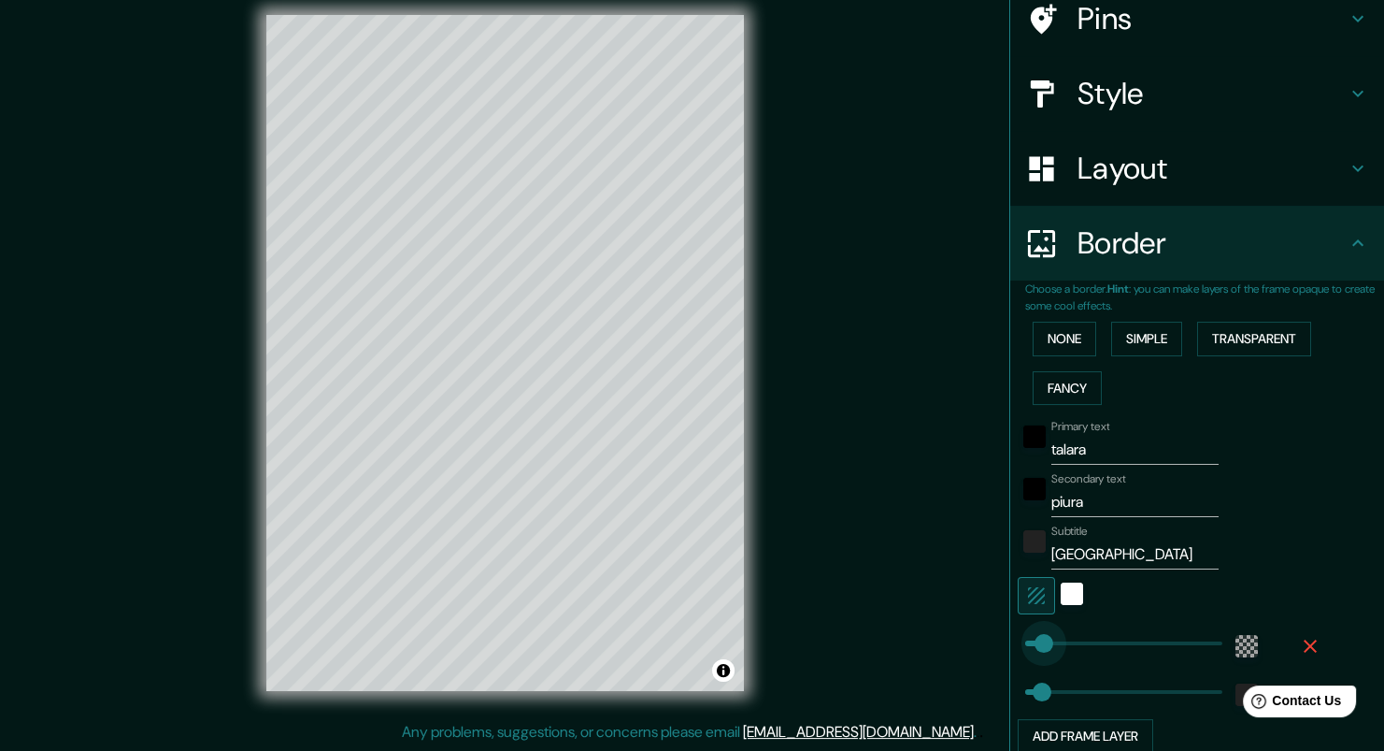
drag, startPoint x: 1058, startPoint y: 650, endPoint x: 1030, endPoint y: 651, distance: 28.1
type input "72"
drag, startPoint x: 1030, startPoint y: 651, endPoint x: 1039, endPoint y: 650, distance: 9.4
type input "60"
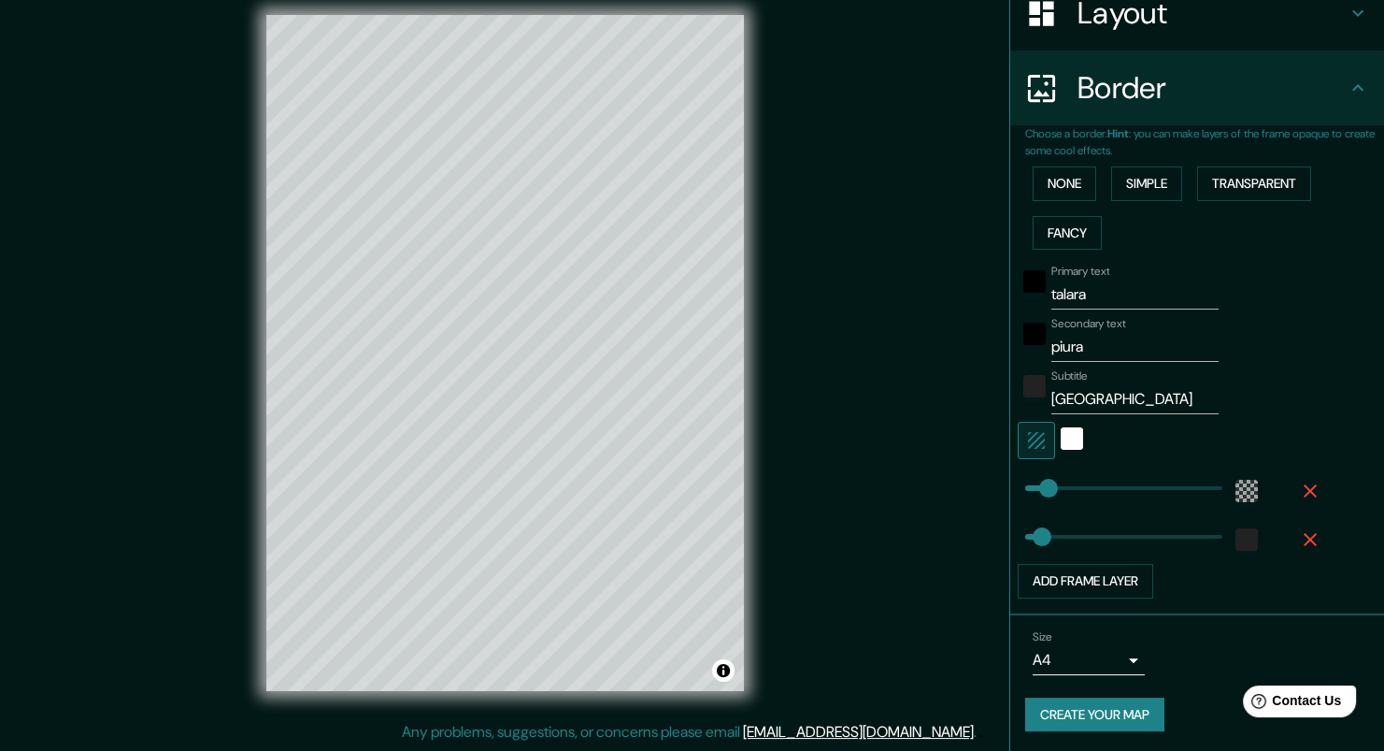
click at [1109, 706] on button "Create your map" at bounding box center [1094, 714] width 139 height 35
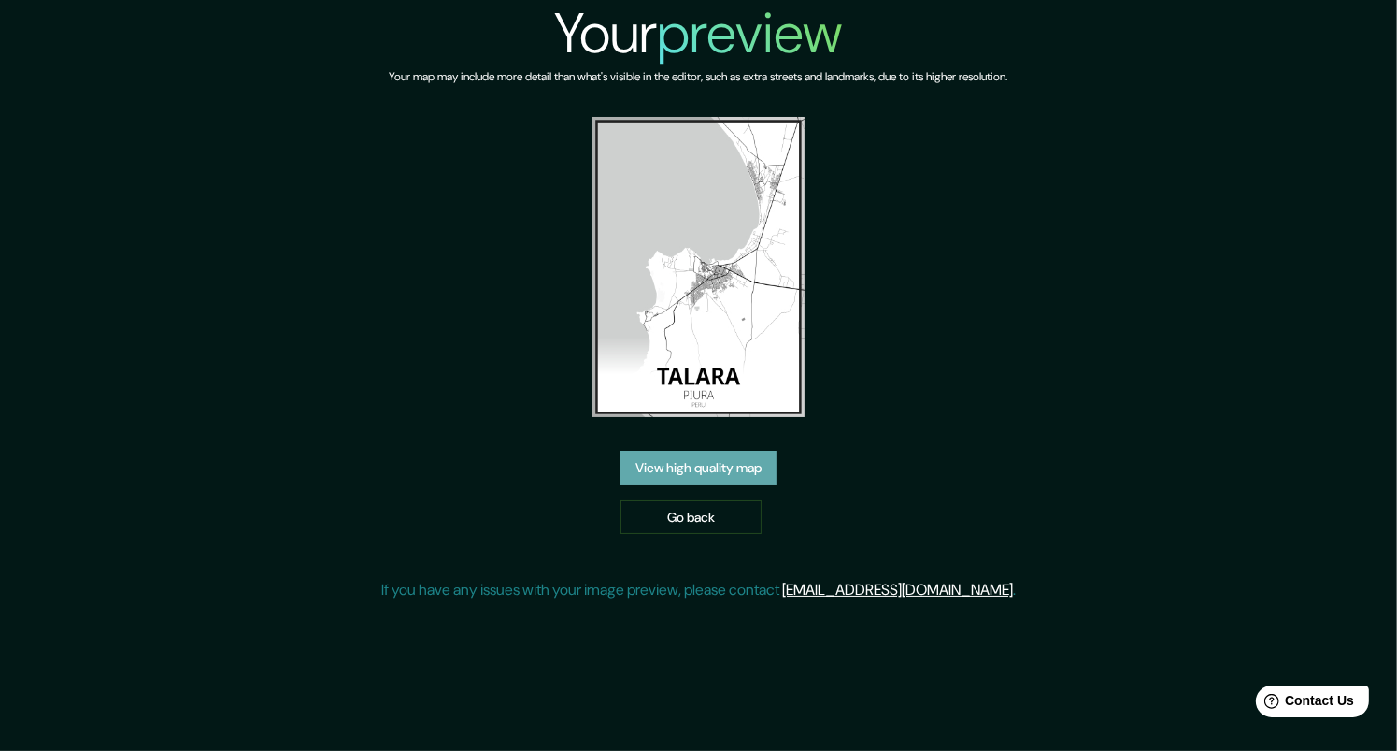
click at [715, 473] on link "View high quality map" at bounding box center [699, 468] width 156 height 35
